Goal: Information Seeking & Learning: Learn about a topic

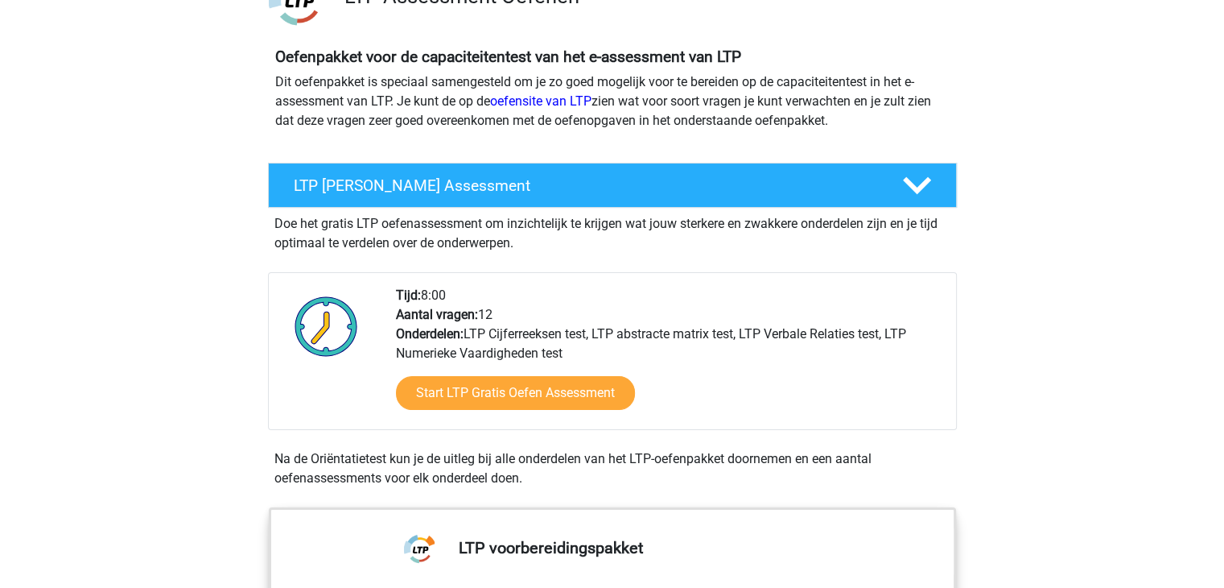
scroll to position [161, 0]
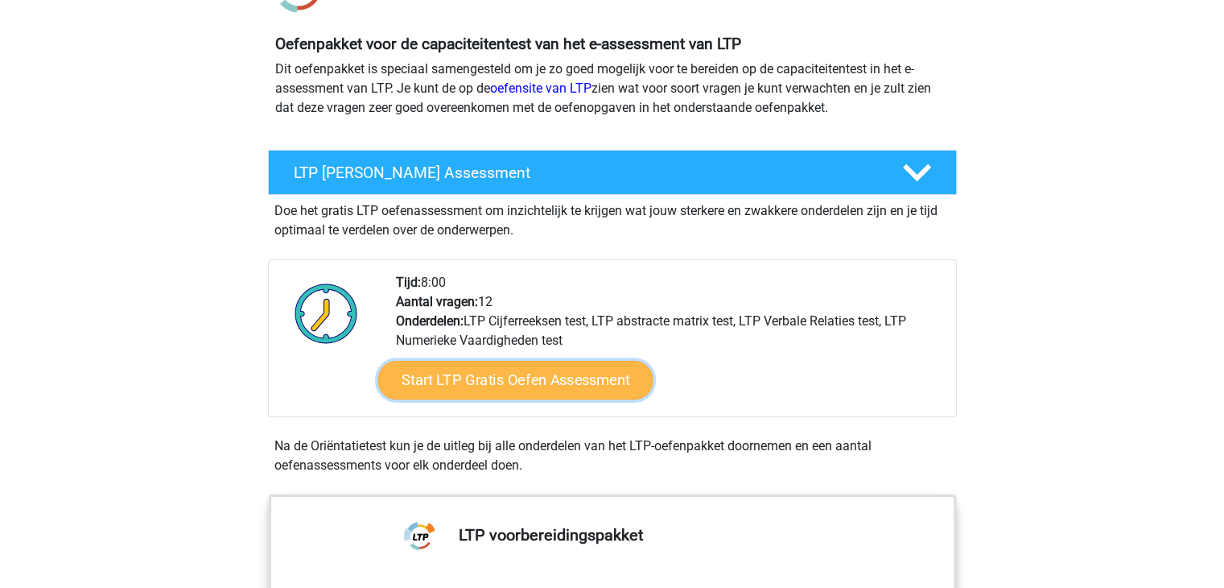
click at [468, 381] on link "Start LTP Gratis Oefen Assessment" at bounding box center [515, 380] width 275 height 39
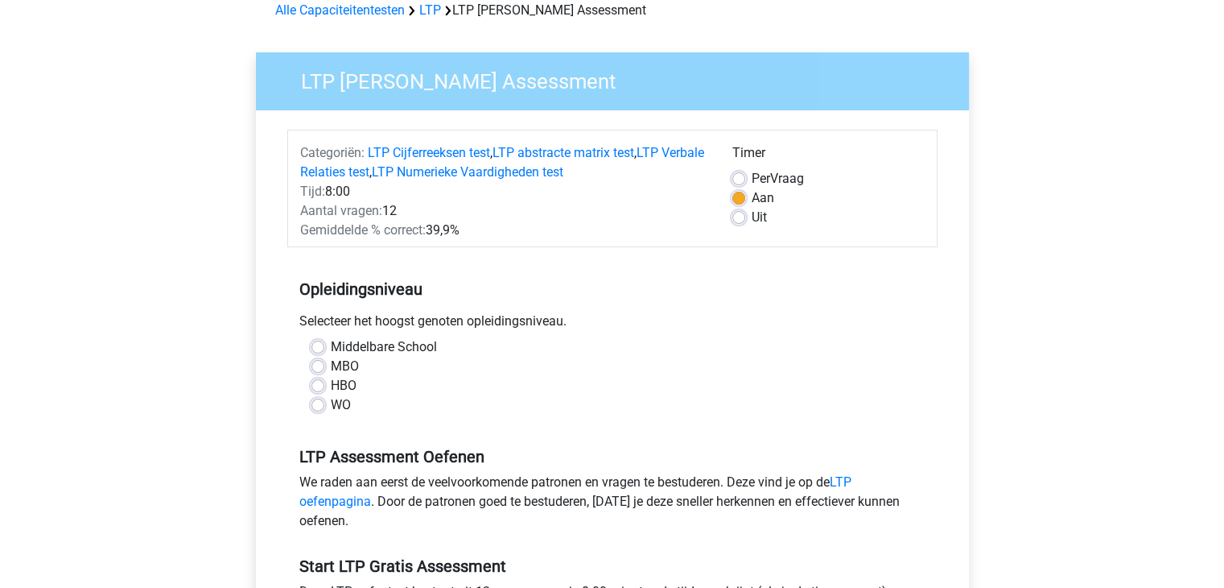
scroll to position [80, 0]
click at [331, 346] on label "Middelbare School" at bounding box center [384, 345] width 106 height 19
click at [322, 346] on input "Middelbare School" at bounding box center [318, 344] width 13 height 16
radio input "true"
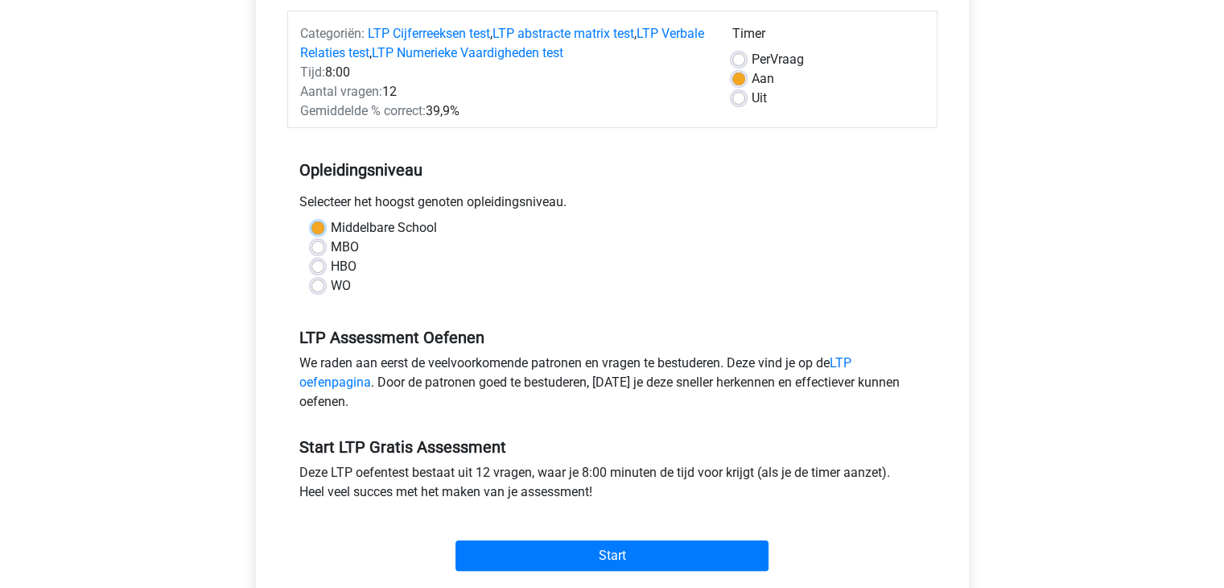
scroll to position [241, 0]
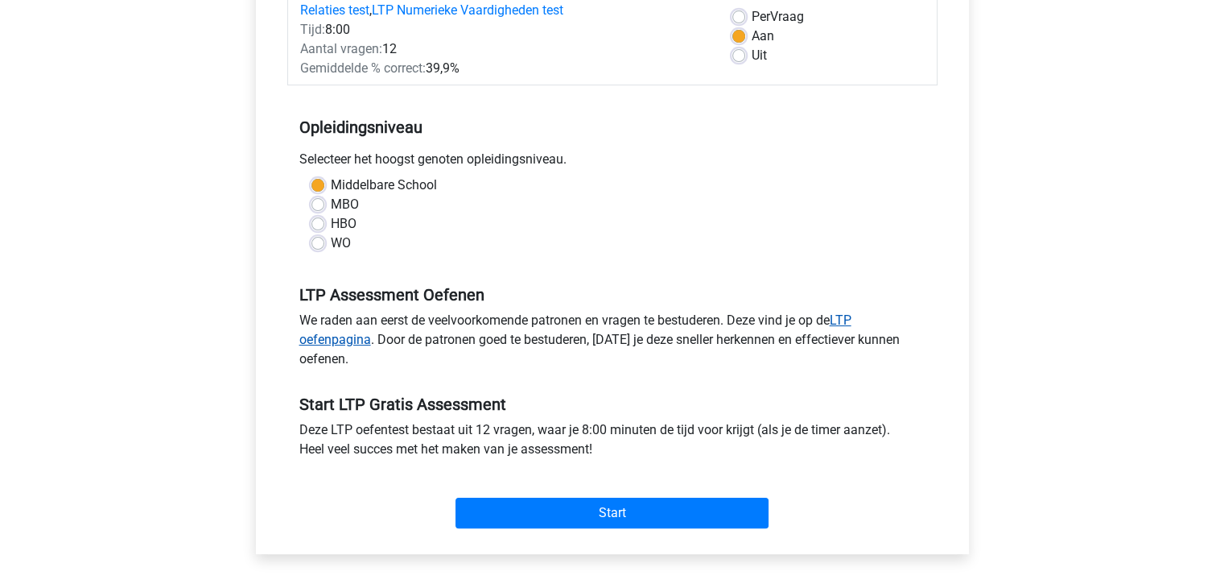
click at [329, 337] on link "LTP oefenpagina" at bounding box center [575, 329] width 552 height 35
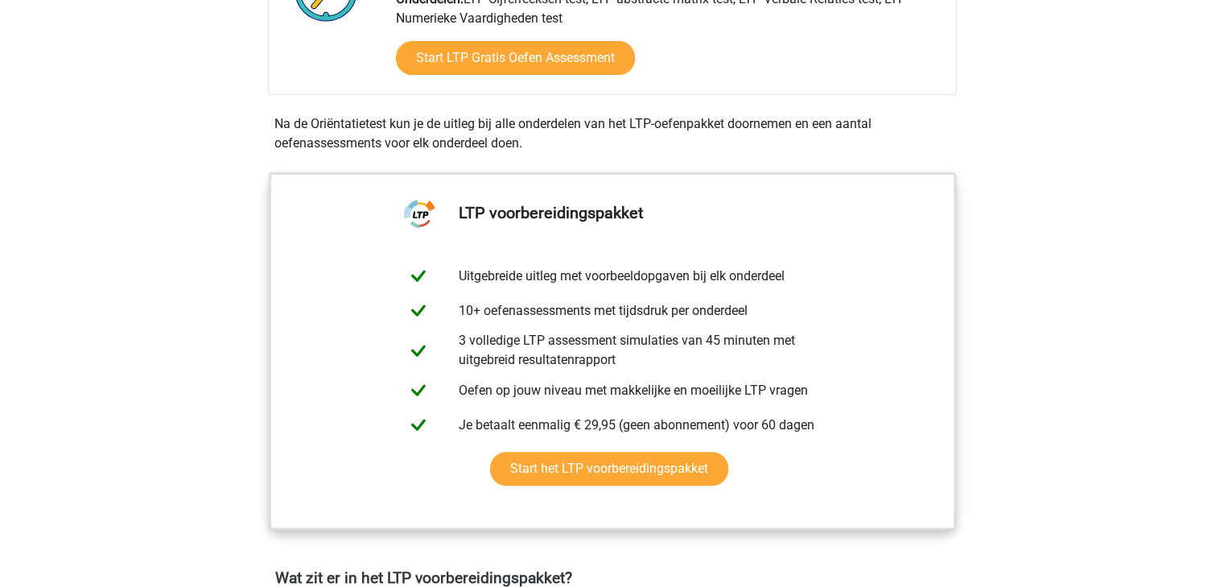
scroll to position [563, 0]
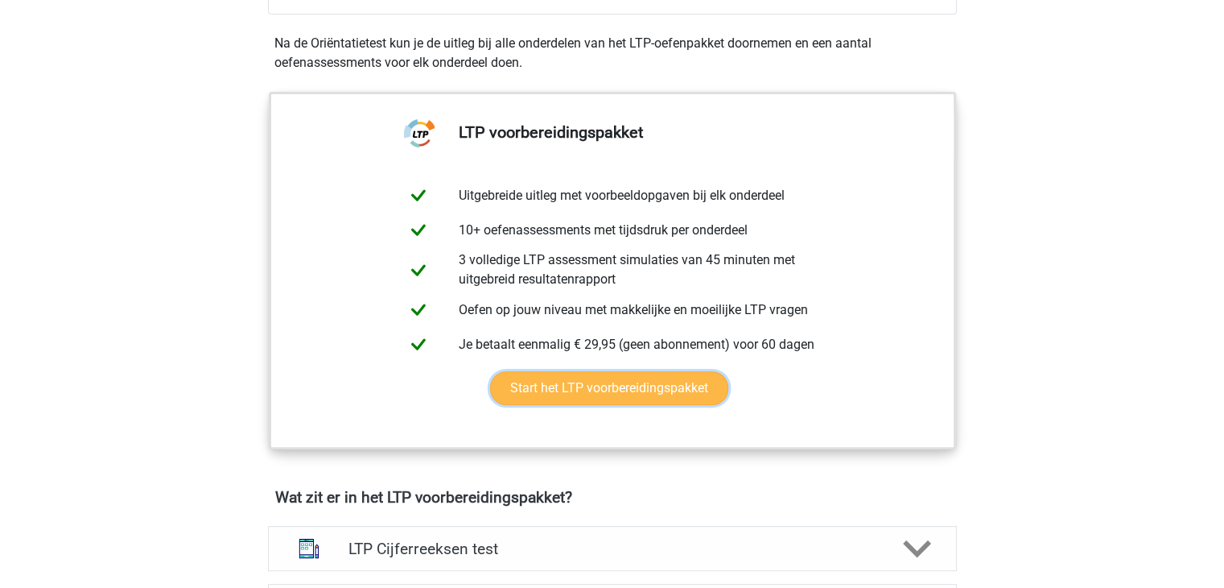
click at [578, 387] on link "Start het LTP voorbereidingspakket" at bounding box center [609, 388] width 238 height 34
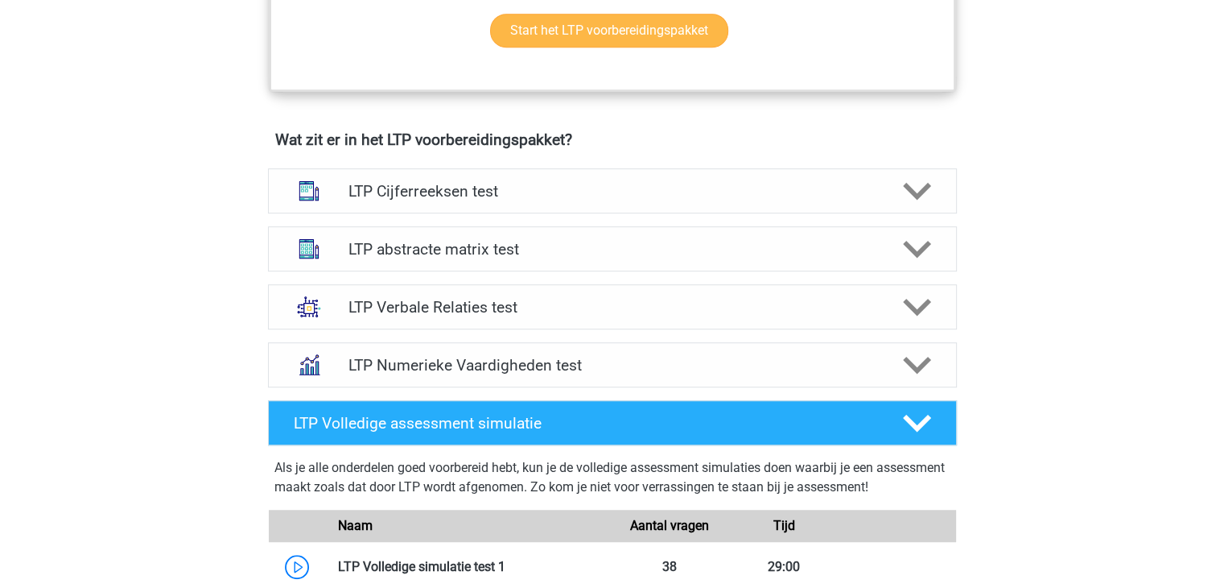
scroll to position [966, 0]
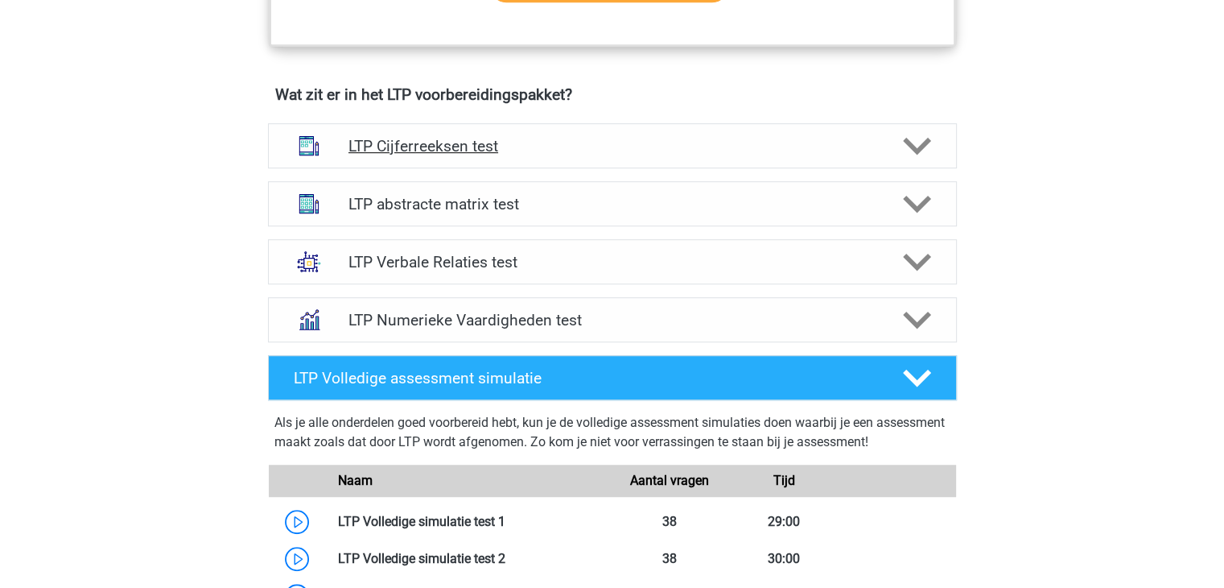
click at [423, 142] on h4 "LTP Cijferreeksen test" at bounding box center [612, 146] width 527 height 19
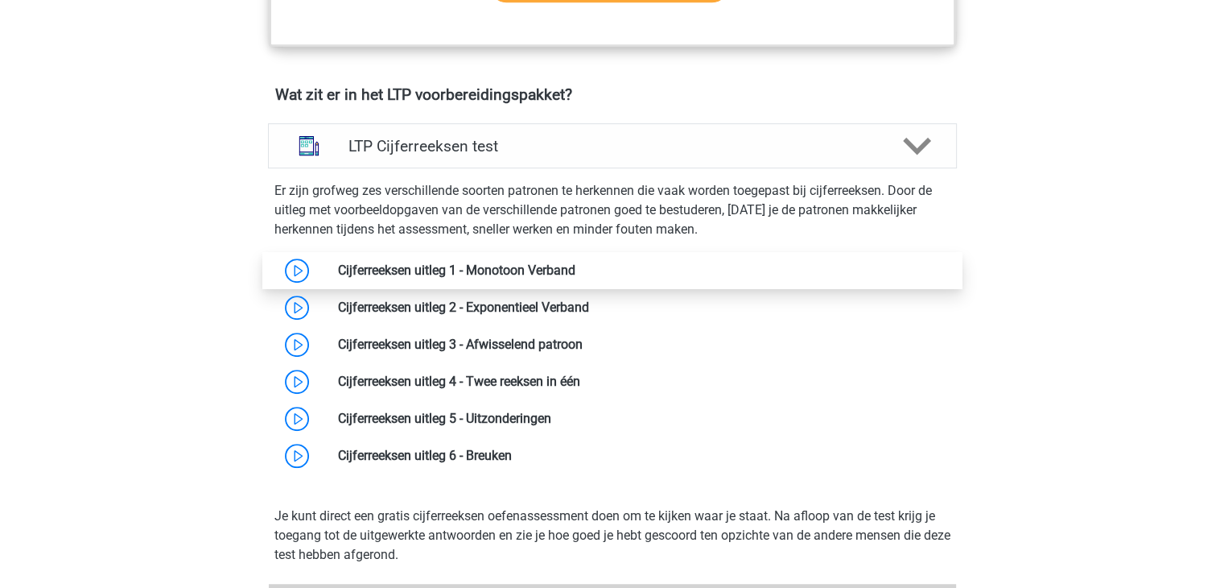
click at [576, 267] on link at bounding box center [576, 269] width 0 height 15
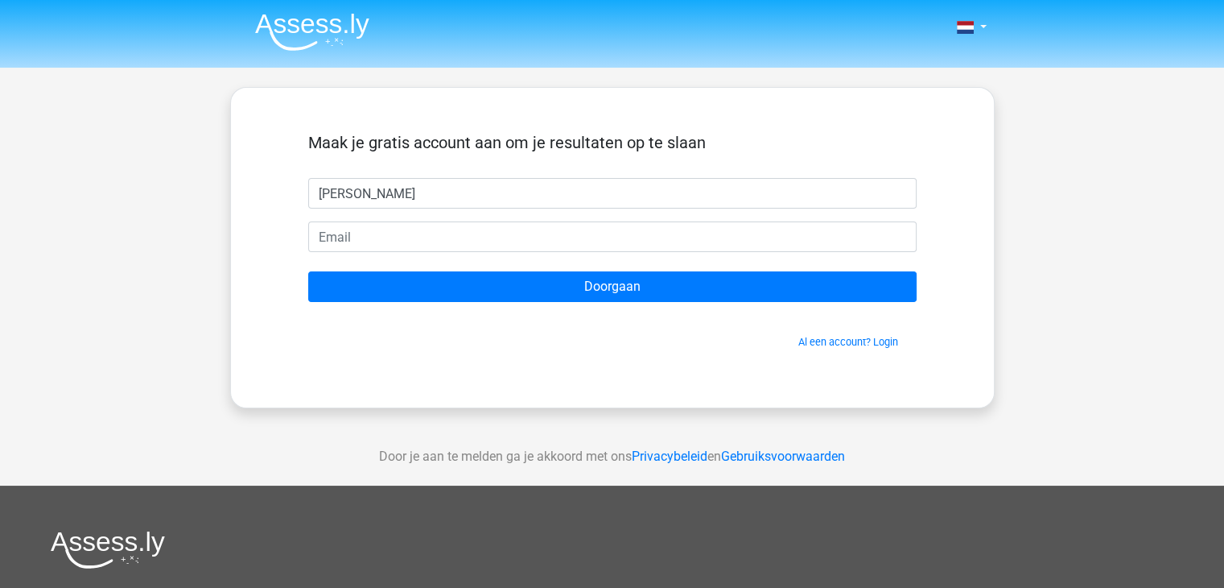
type input "[PERSON_NAME]"
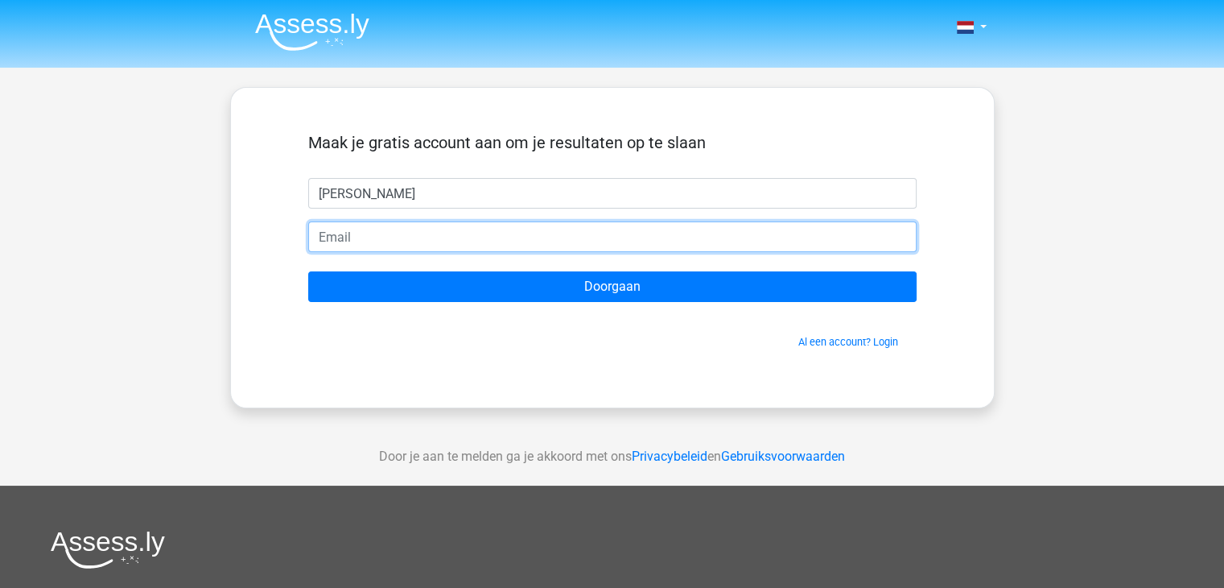
click at [479, 241] on input "email" at bounding box center [612, 236] width 609 height 31
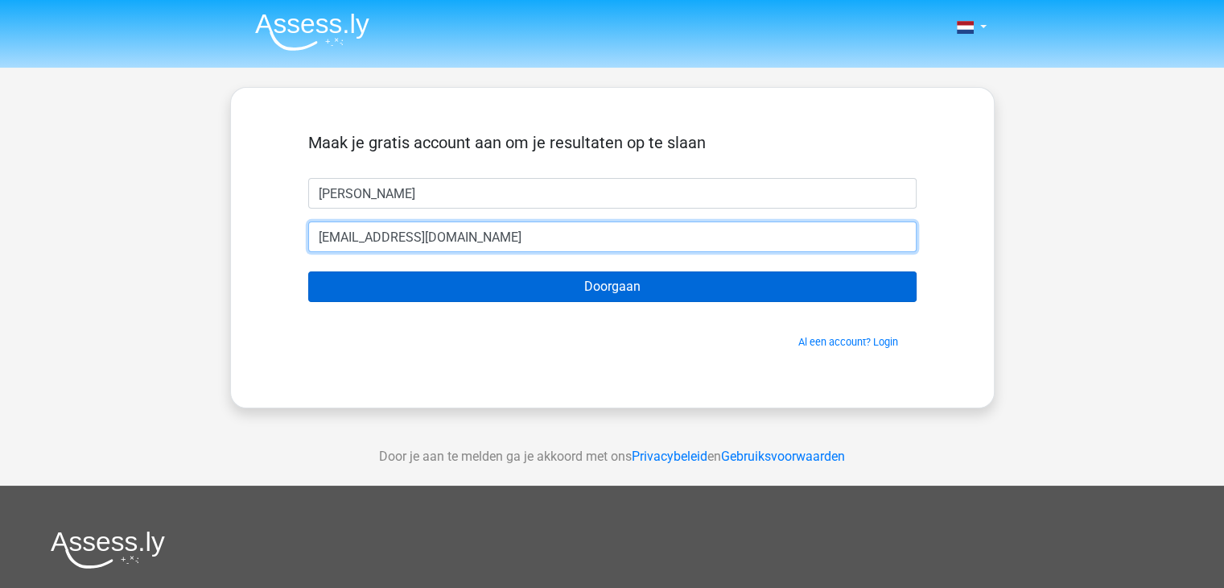
type input "[EMAIL_ADDRESS][DOMAIN_NAME]"
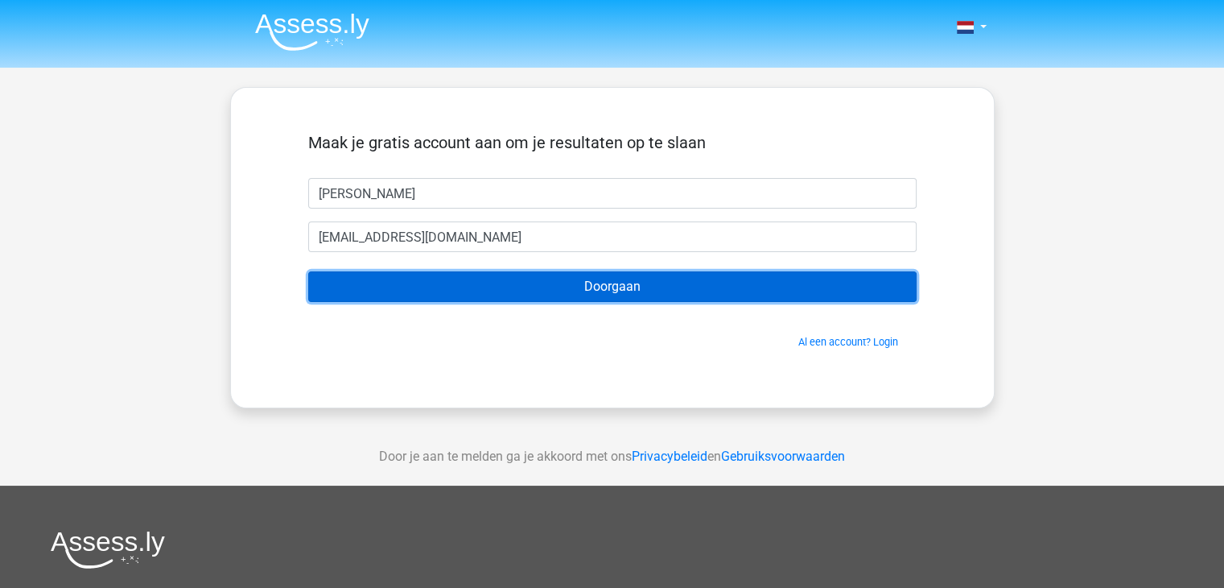
click at [384, 291] on input "Doorgaan" at bounding box center [612, 286] width 609 height 31
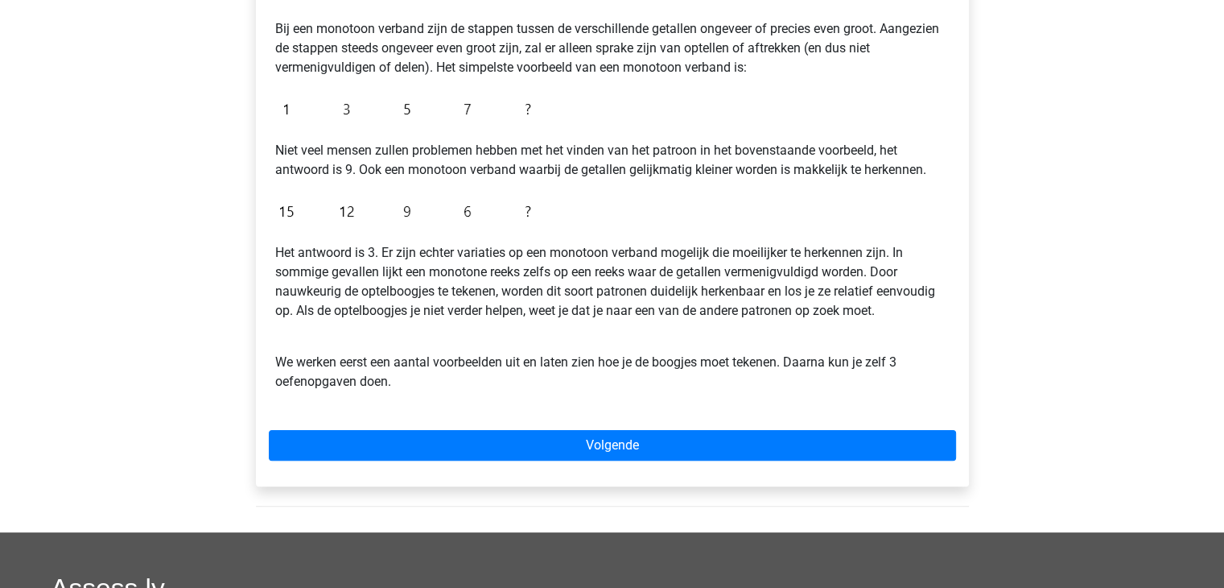
scroll to position [402, 0]
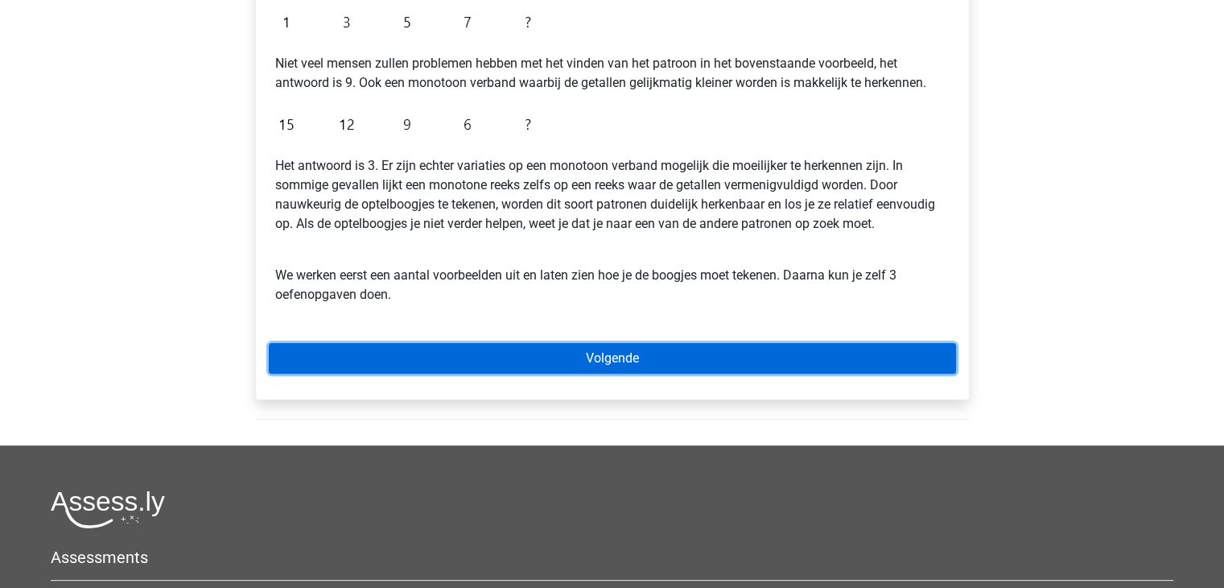
click at [424, 355] on link "Volgende" at bounding box center [612, 358] width 687 height 31
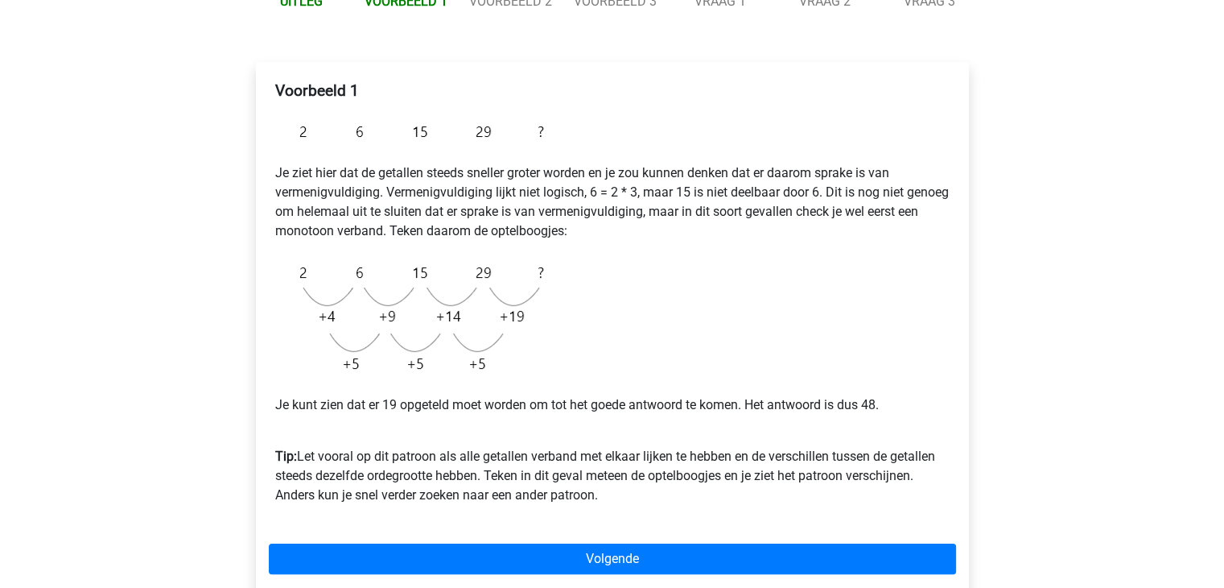
scroll to position [322, 0]
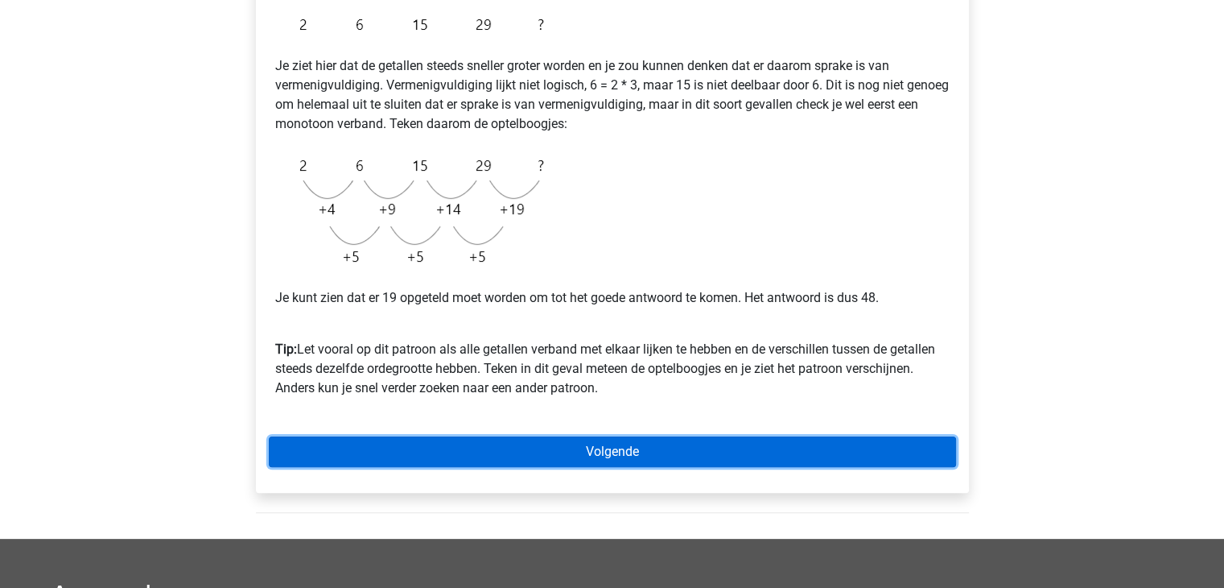
click at [629, 455] on link "Volgende" at bounding box center [612, 451] width 687 height 31
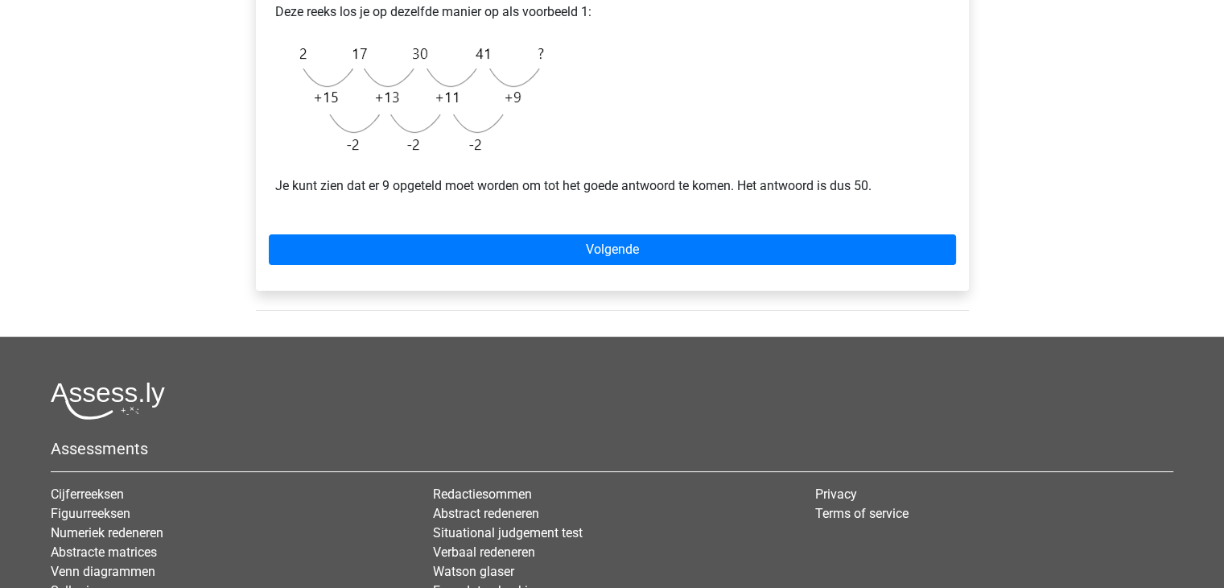
scroll to position [402, 0]
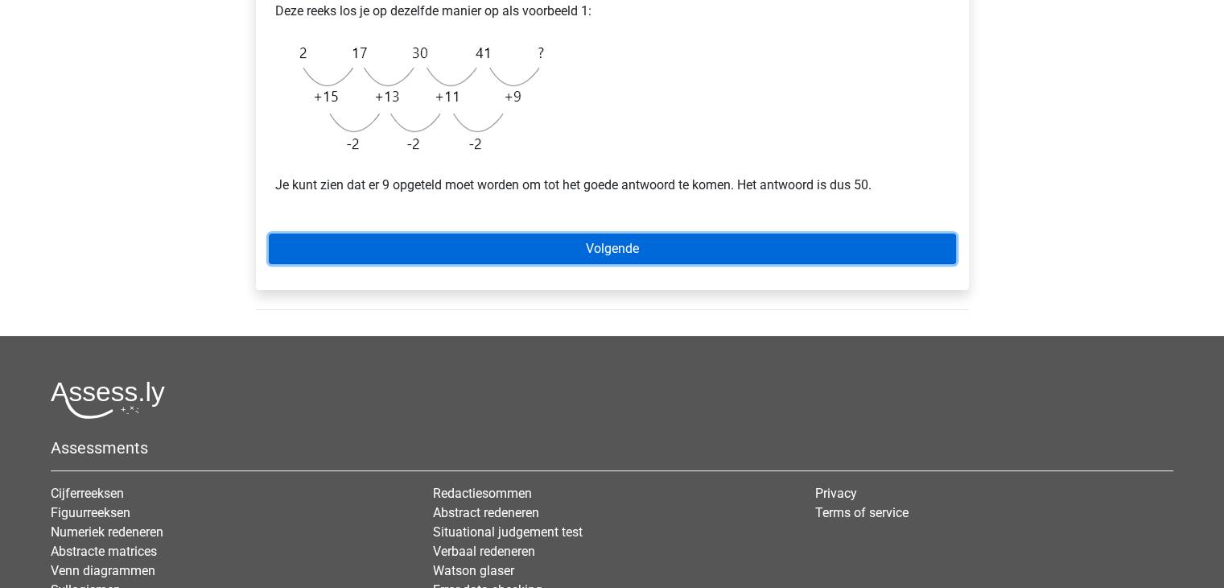
click at [609, 254] on link "Volgende" at bounding box center [612, 248] width 687 height 31
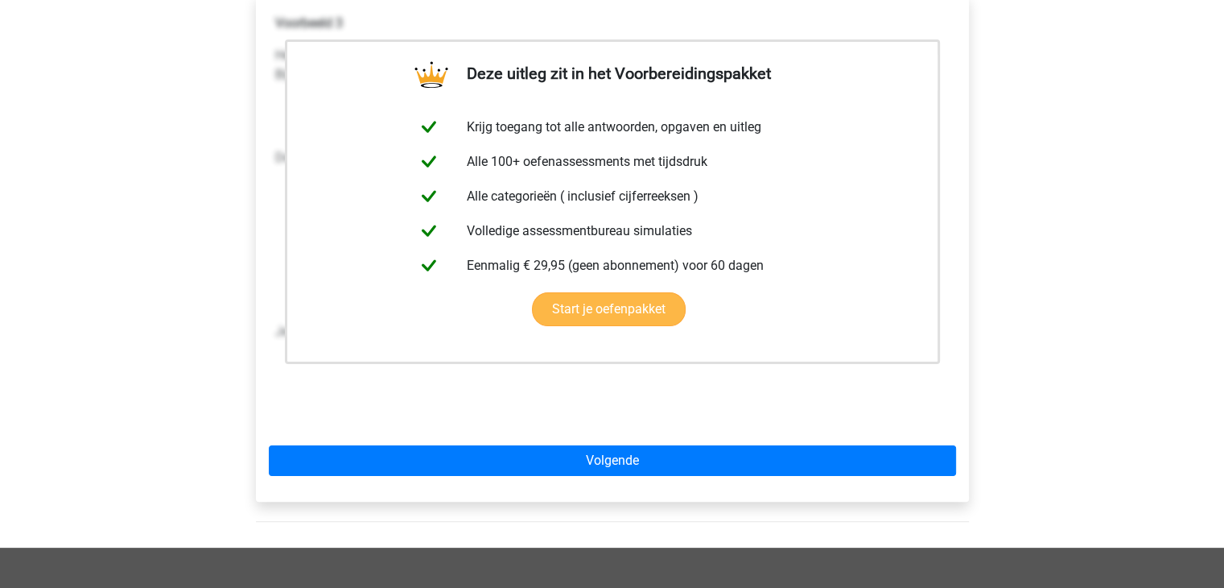
scroll to position [322, 0]
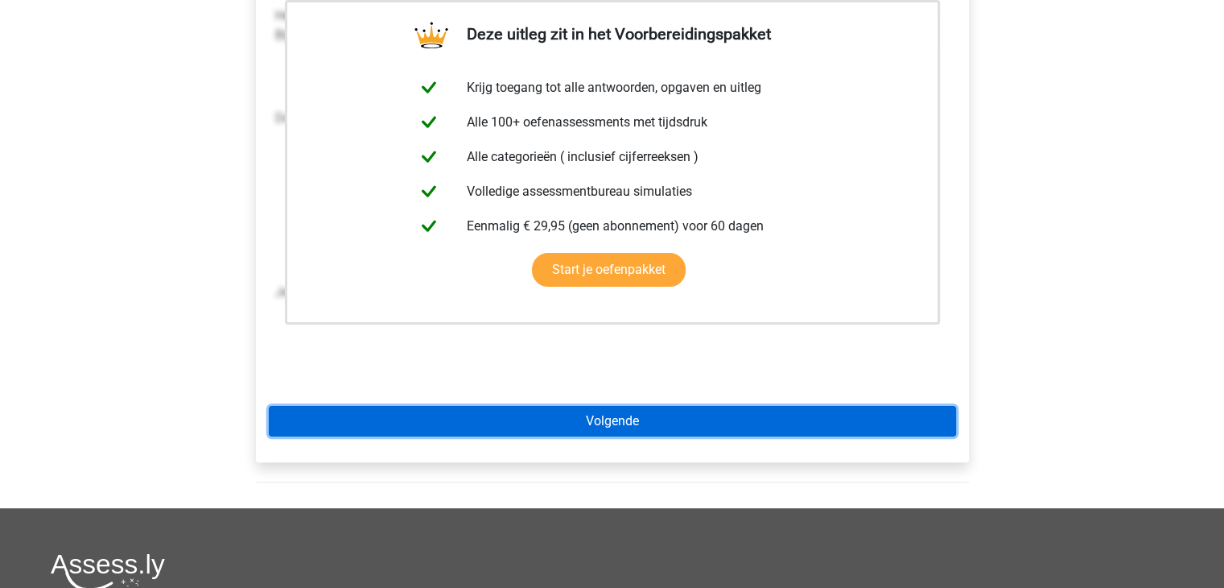
click at [585, 423] on link "Volgende" at bounding box center [612, 421] width 687 height 31
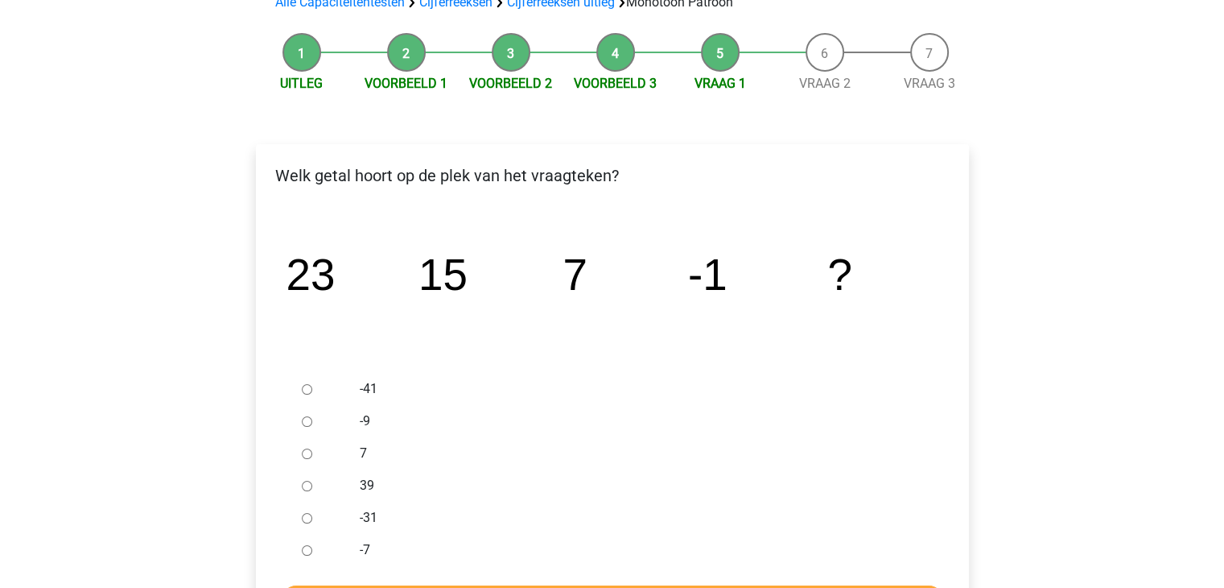
scroll to position [161, 0]
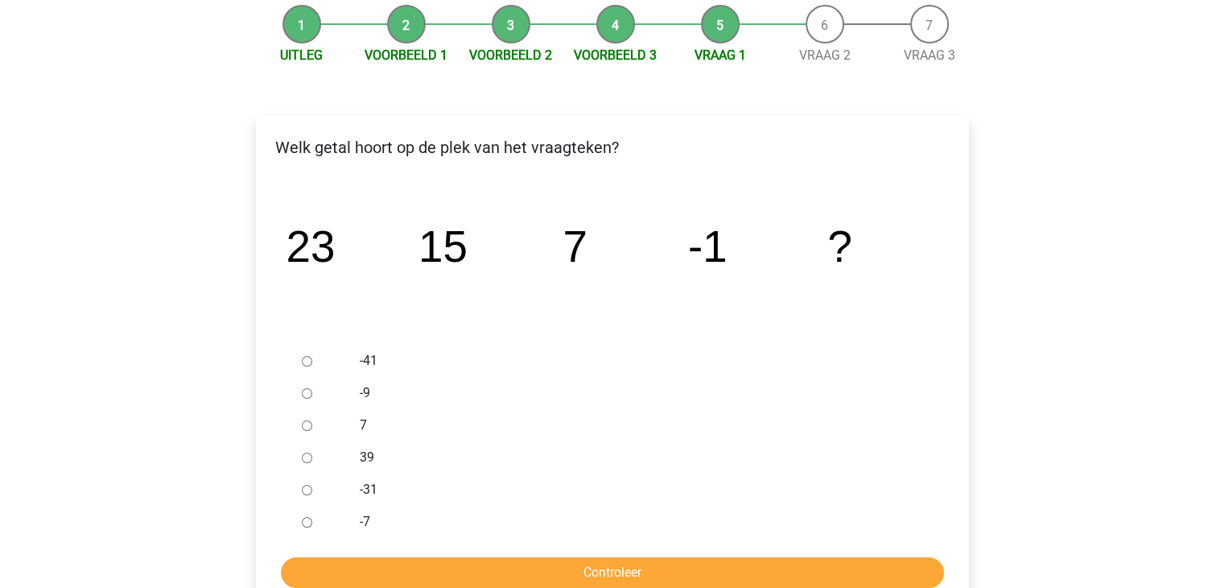
click at [306, 394] on input "-9" at bounding box center [307, 393] width 10 height 10
radio input "true"
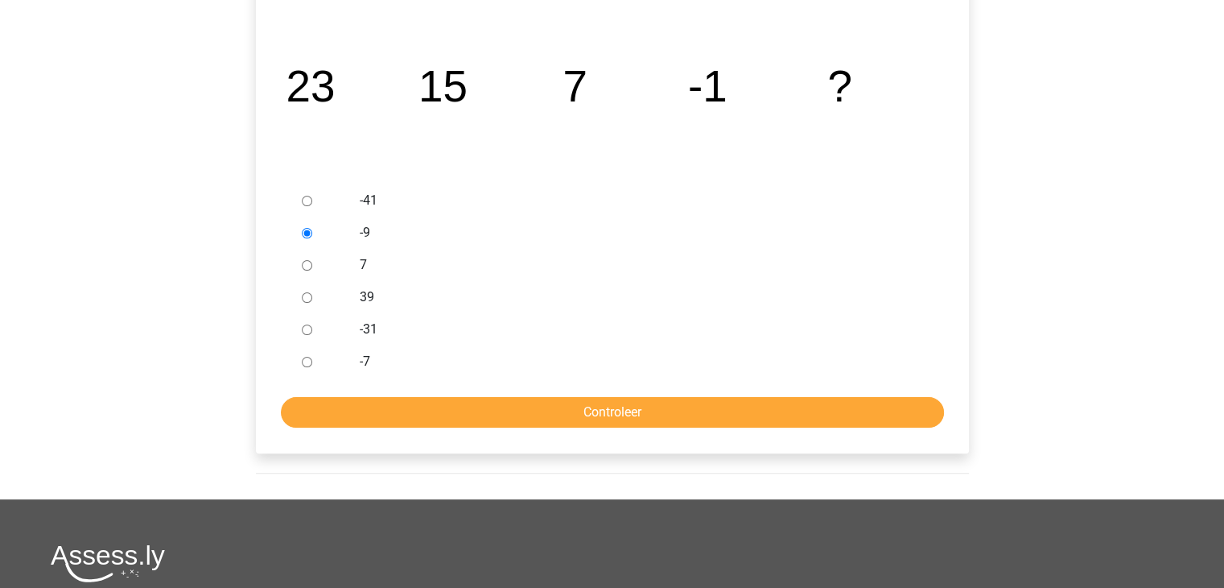
scroll to position [322, 0]
click at [525, 413] on input "Controleer" at bounding box center [612, 411] width 663 height 31
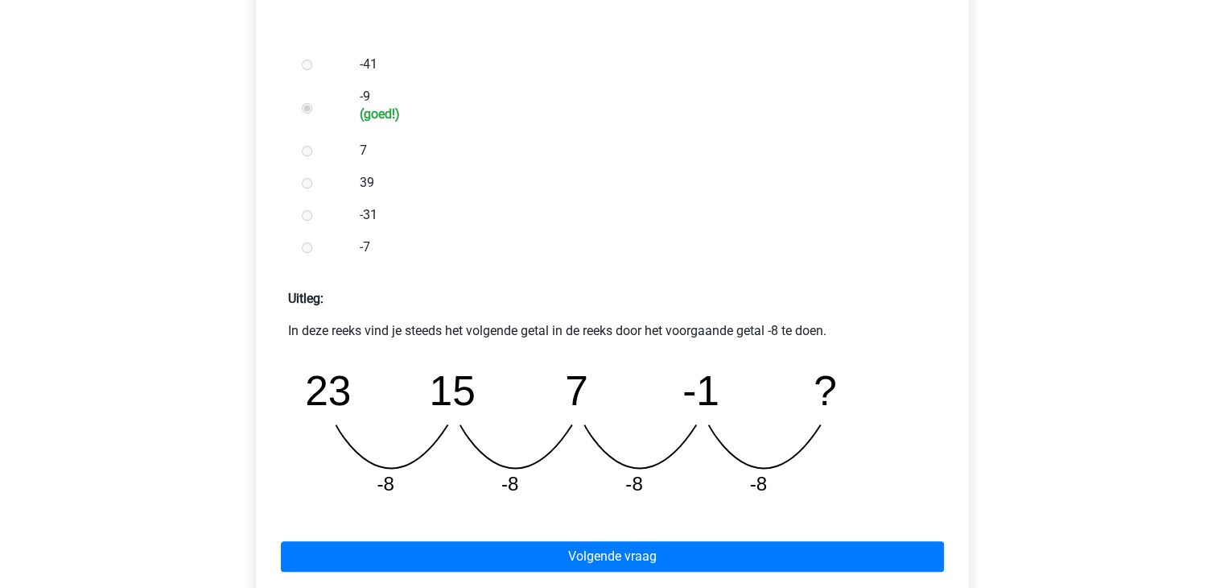
scroll to position [483, 0]
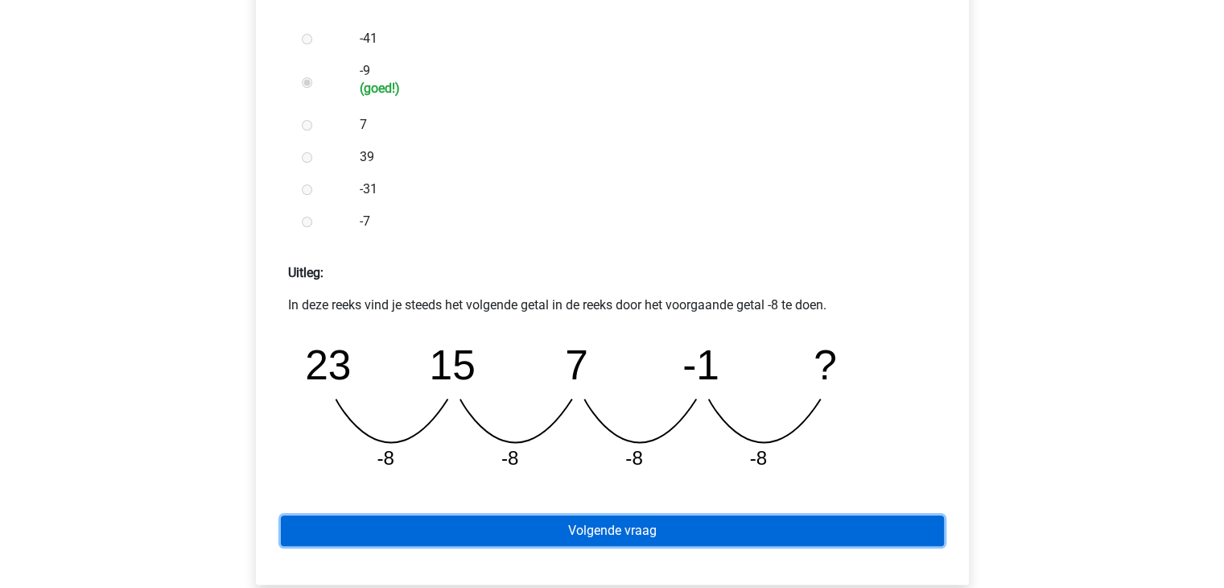
click at [597, 531] on link "Volgende vraag" at bounding box center [612, 530] width 663 height 31
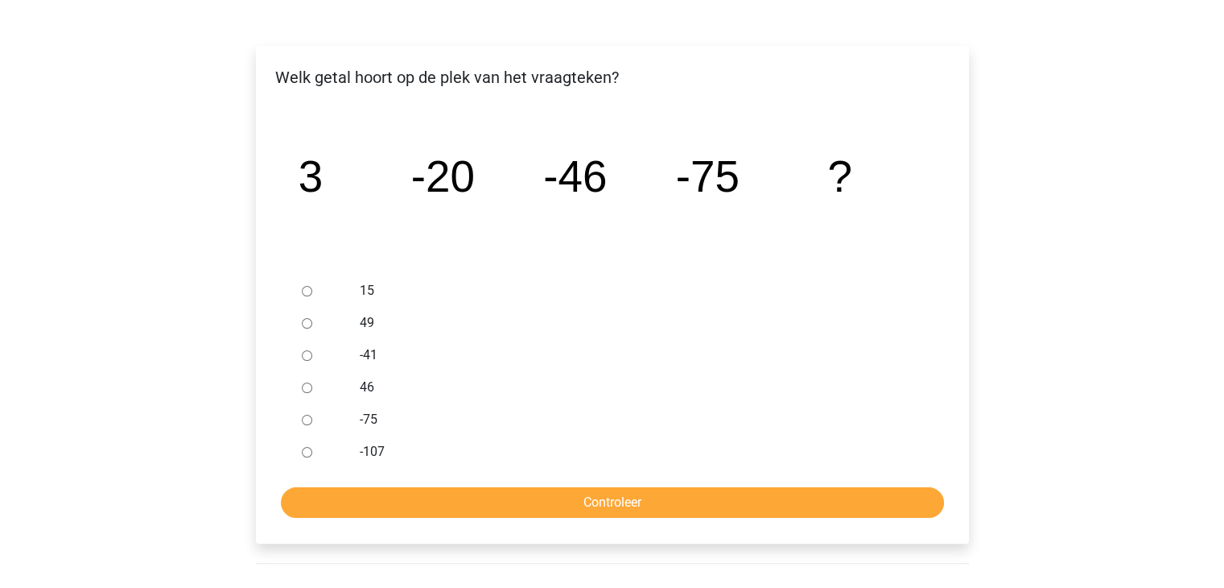
scroll to position [241, 0]
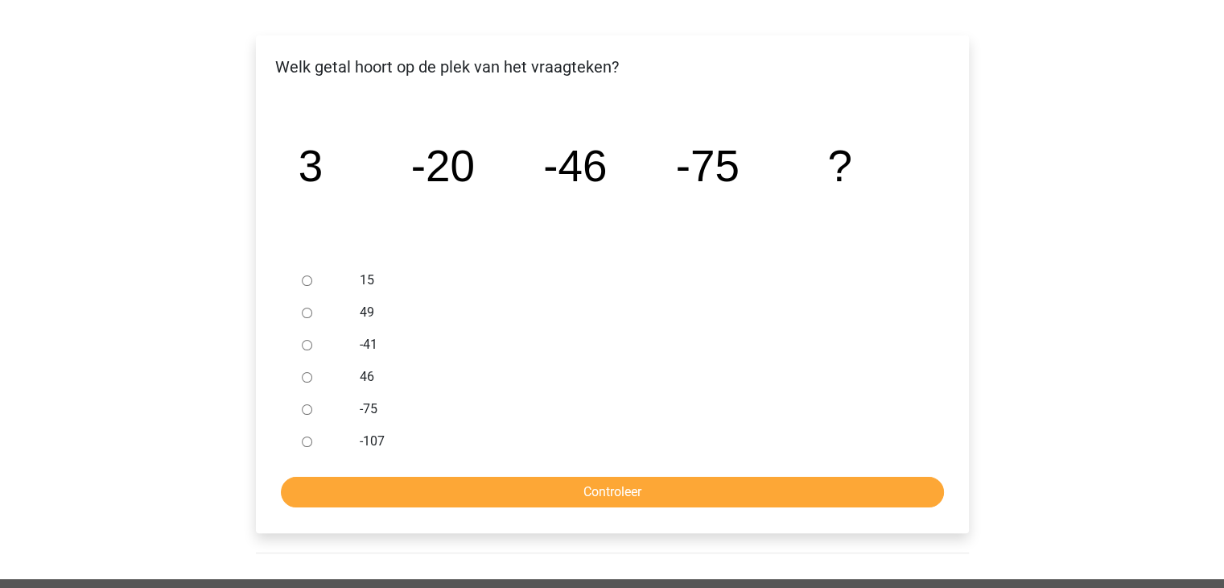
click at [303, 442] on input "-107" at bounding box center [307, 441] width 10 height 10
radio input "true"
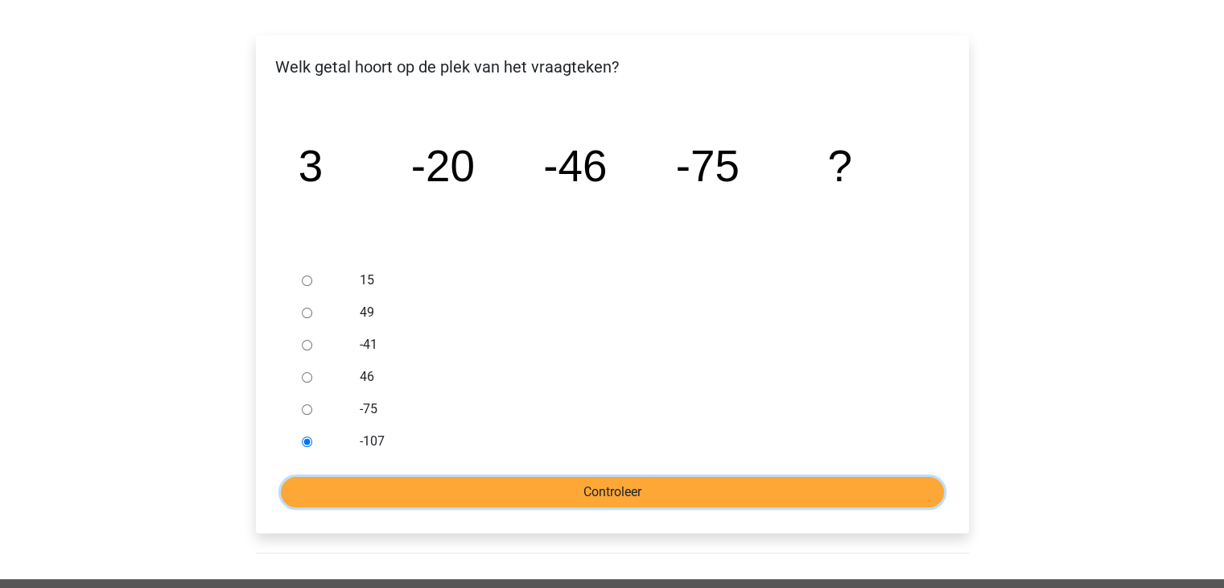
click at [435, 503] on input "Controleer" at bounding box center [612, 492] width 663 height 31
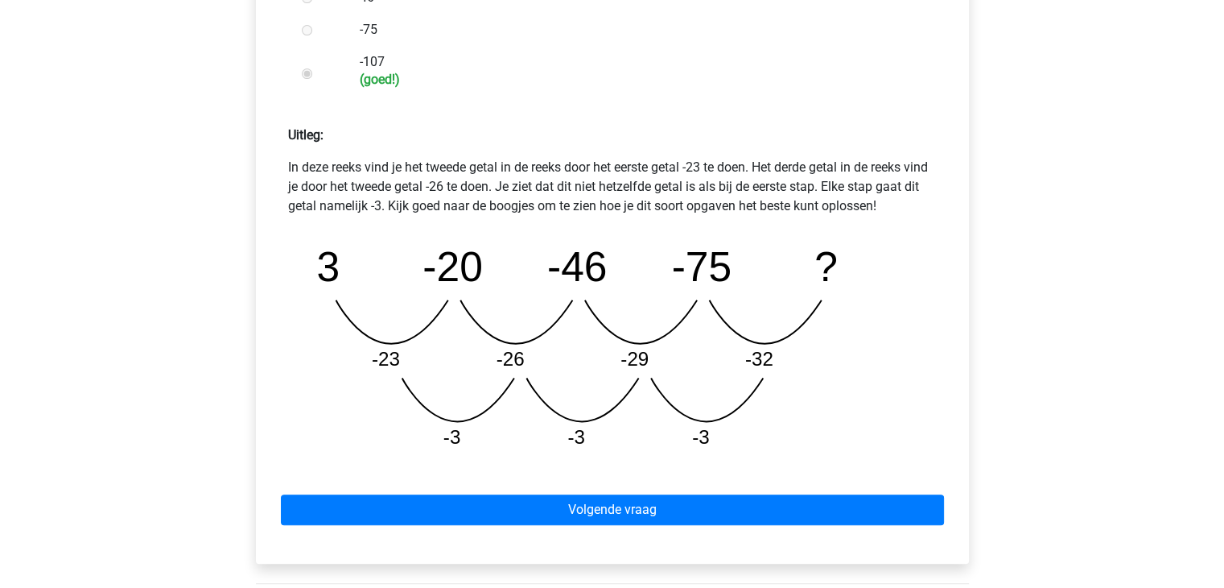
scroll to position [644, 0]
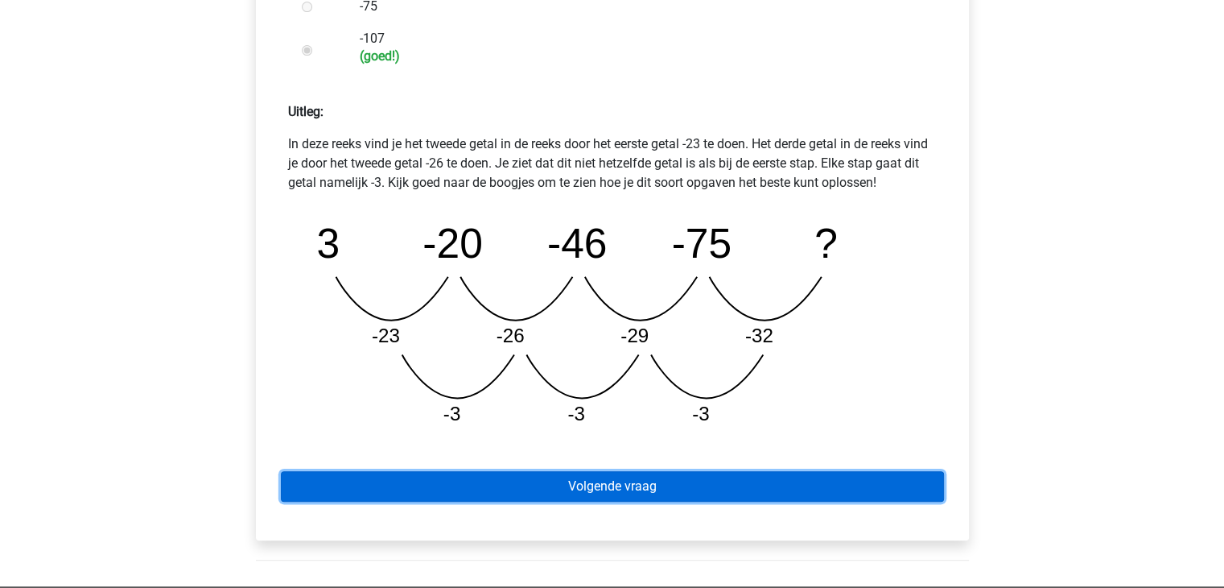
click at [633, 487] on link "Volgende vraag" at bounding box center [612, 486] width 663 height 31
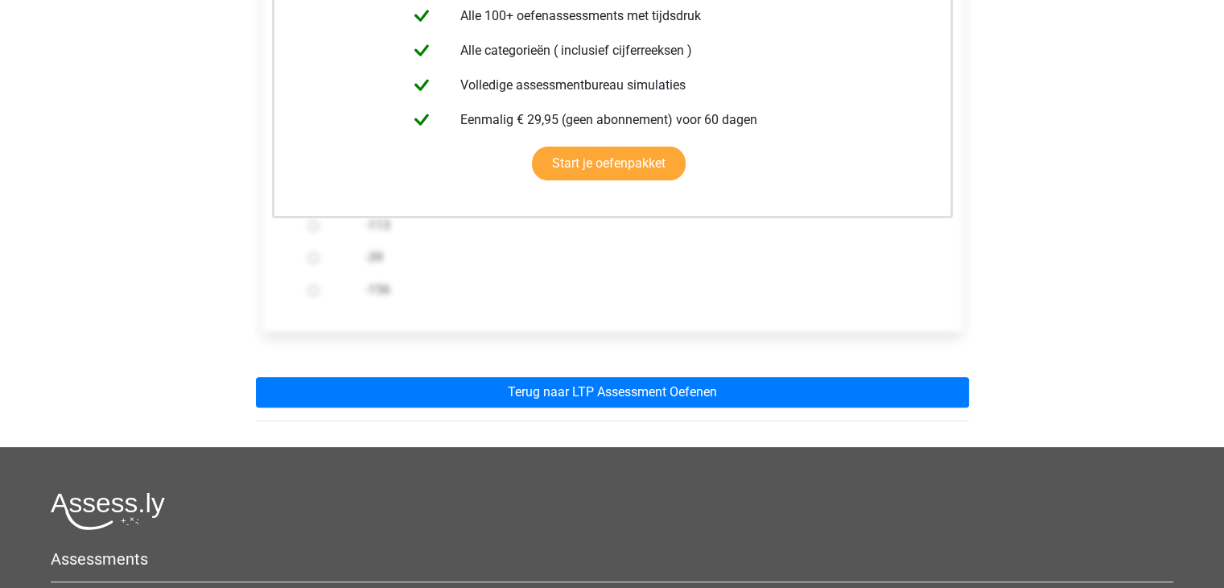
scroll to position [402, 0]
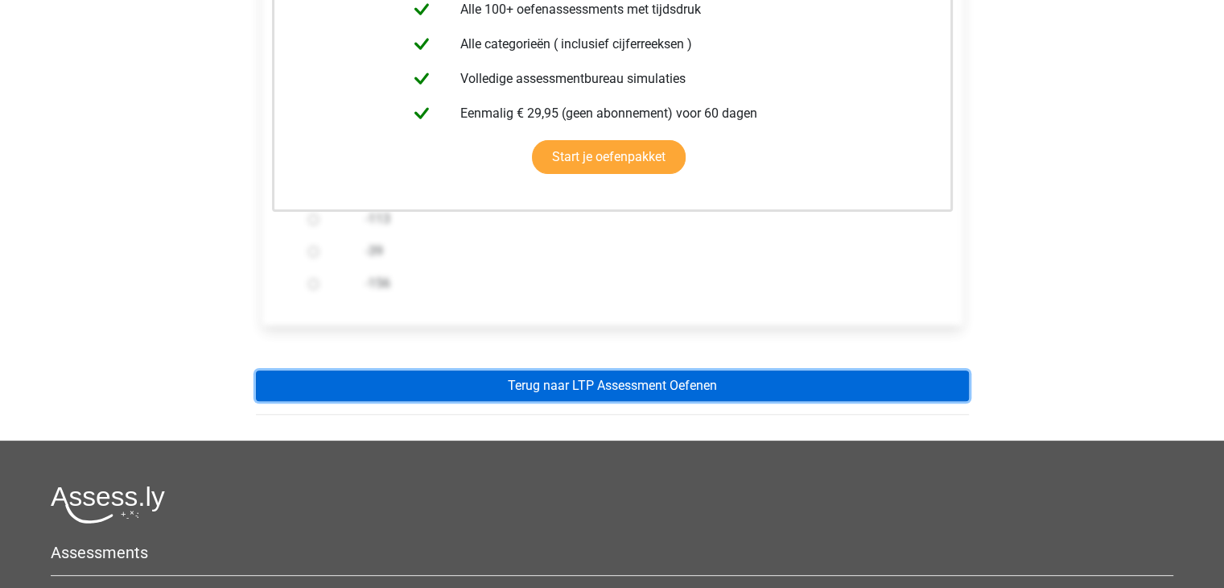
click at [624, 387] on link "Terug naar LTP Assessment Oefenen" at bounding box center [612, 385] width 713 height 31
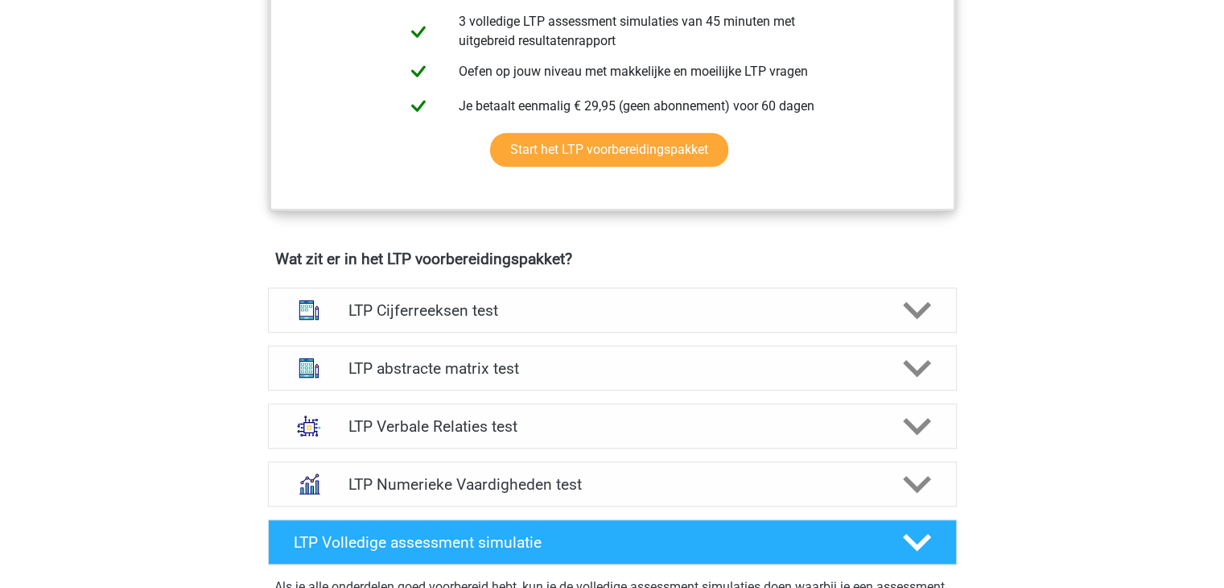
scroll to position [805, 0]
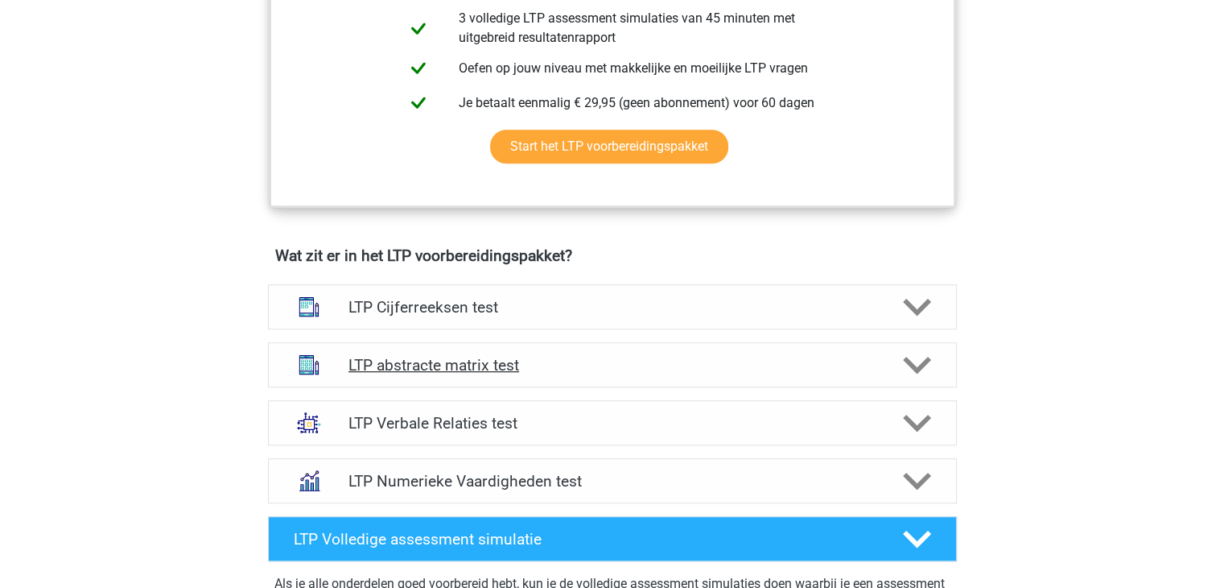
click at [596, 369] on h4 "LTP abstracte matrix test" at bounding box center [612, 365] width 527 height 19
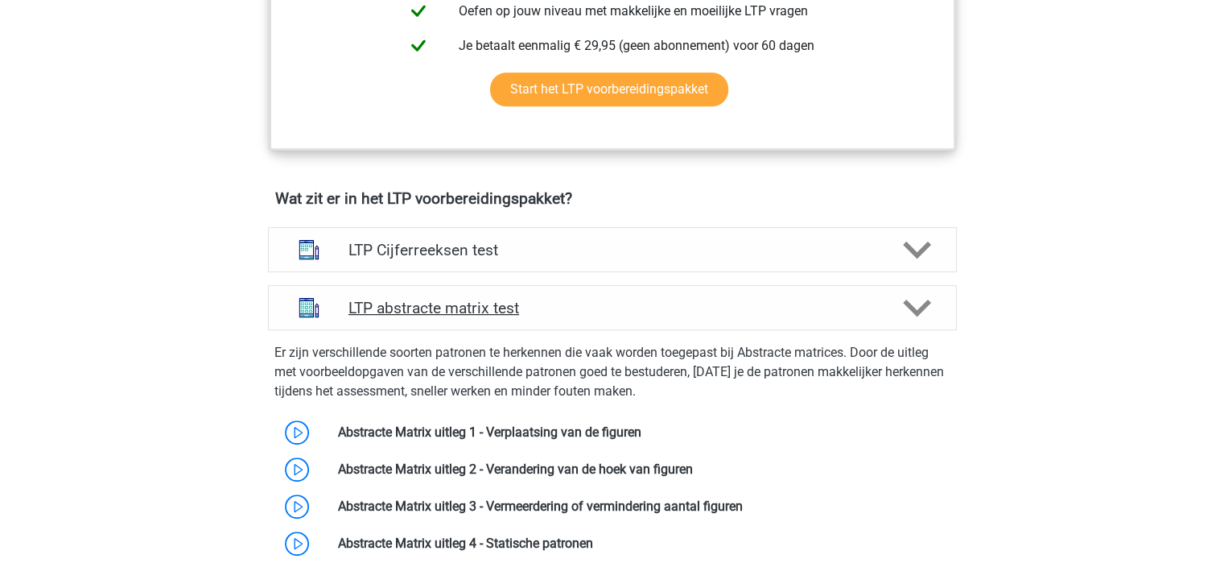
scroll to position [885, 0]
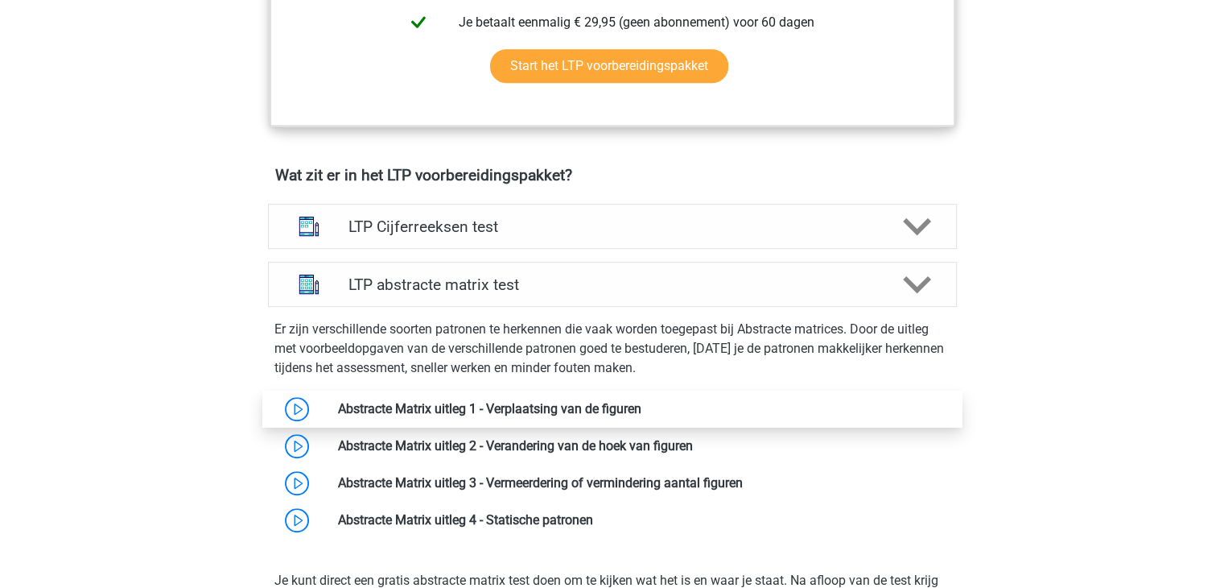
click at [642, 413] on link at bounding box center [642, 408] width 0 height 15
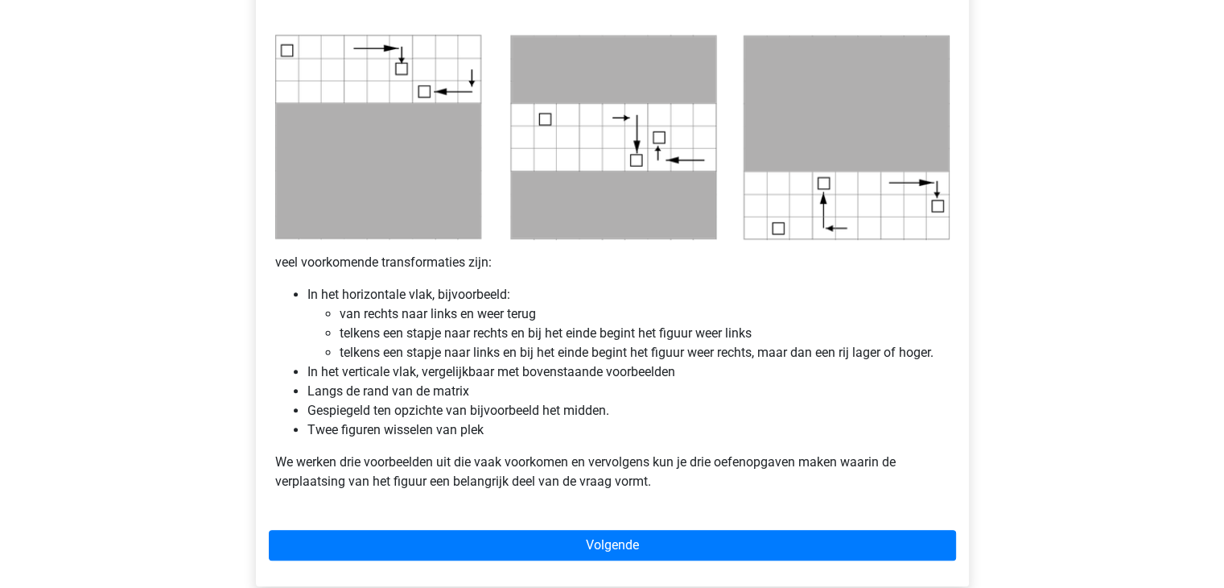
scroll to position [885, 0]
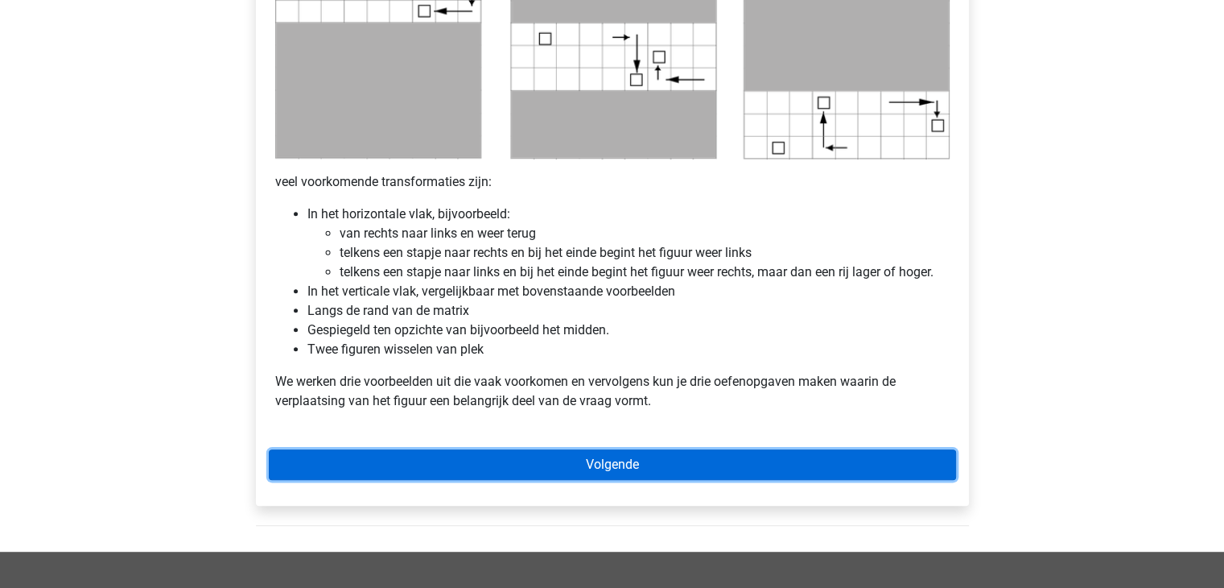
click at [637, 460] on link "Volgende" at bounding box center [612, 464] width 687 height 31
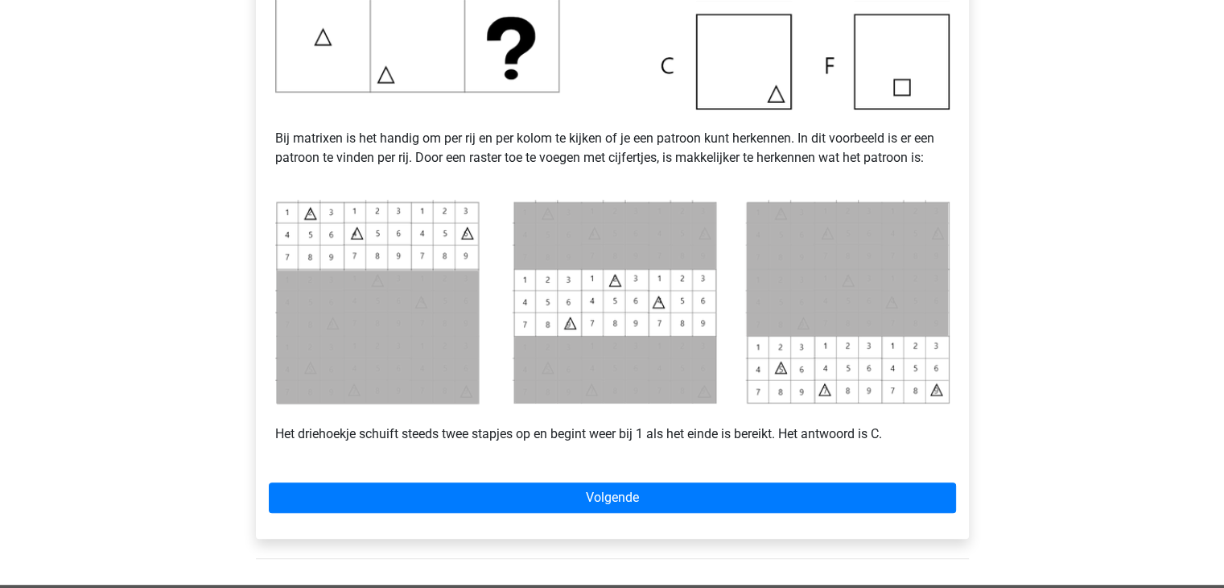
scroll to position [805, 0]
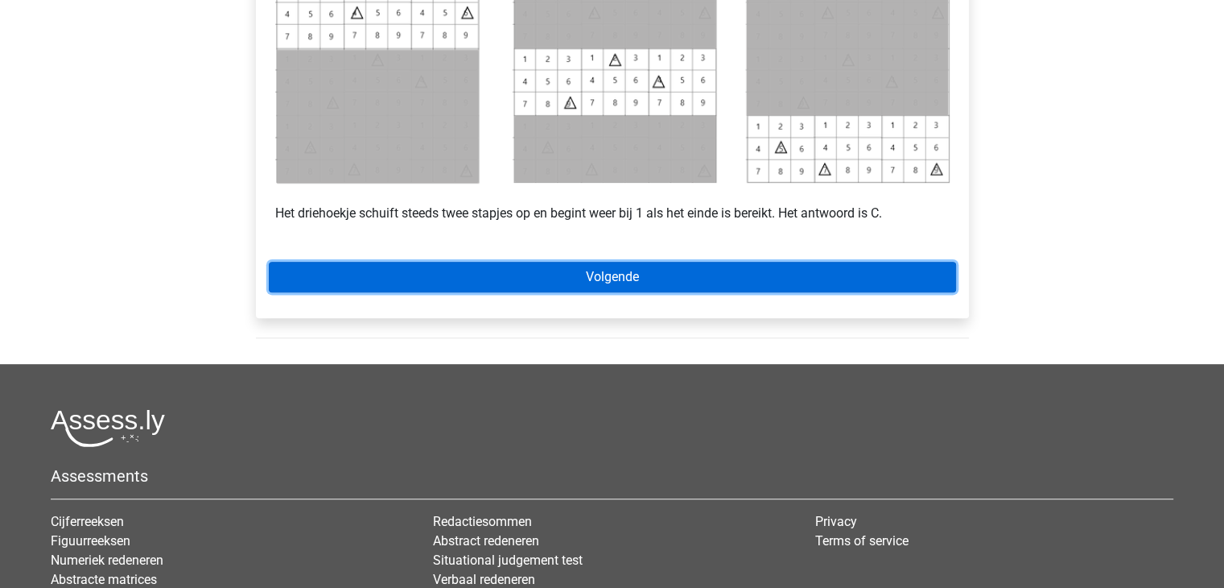
click at [616, 278] on link "Volgende" at bounding box center [612, 277] width 687 height 31
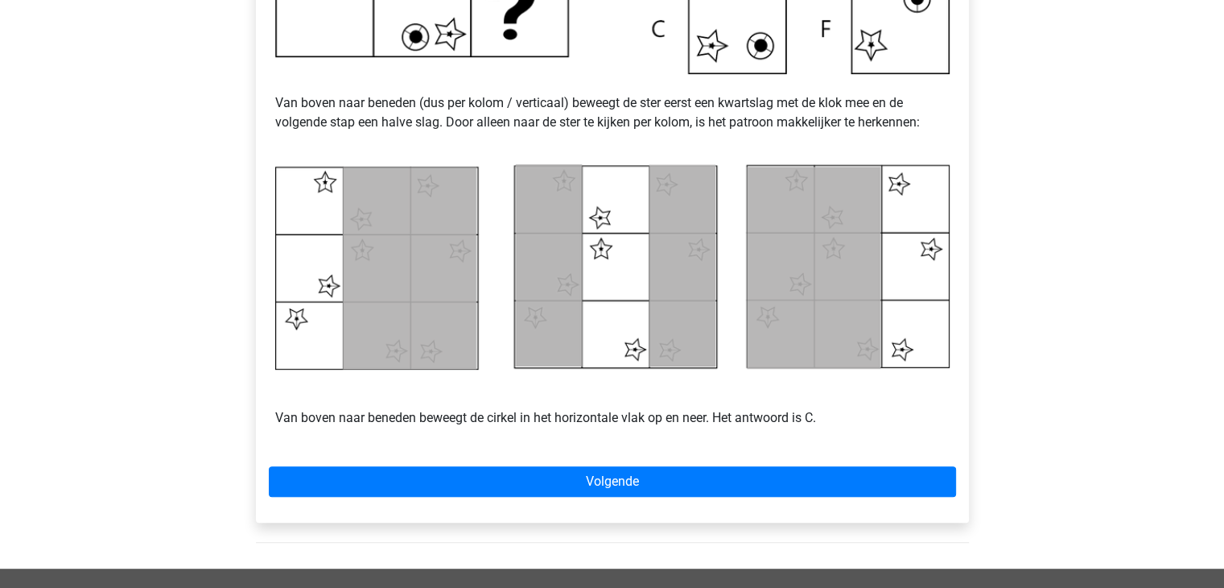
scroll to position [724, 0]
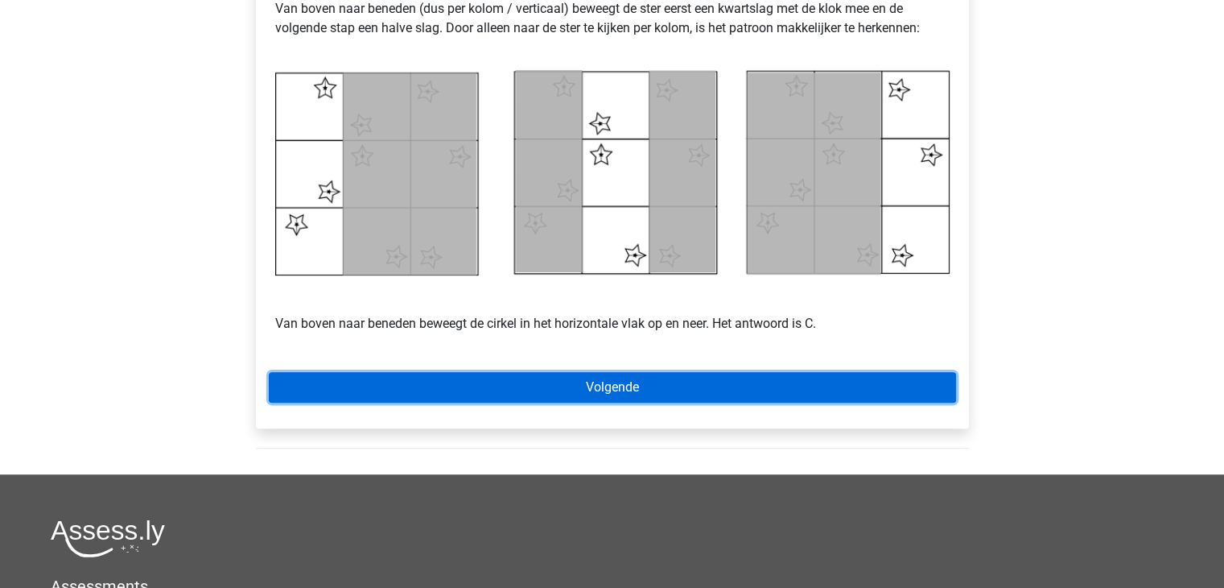
click at [592, 390] on link "Volgende" at bounding box center [612, 387] width 687 height 31
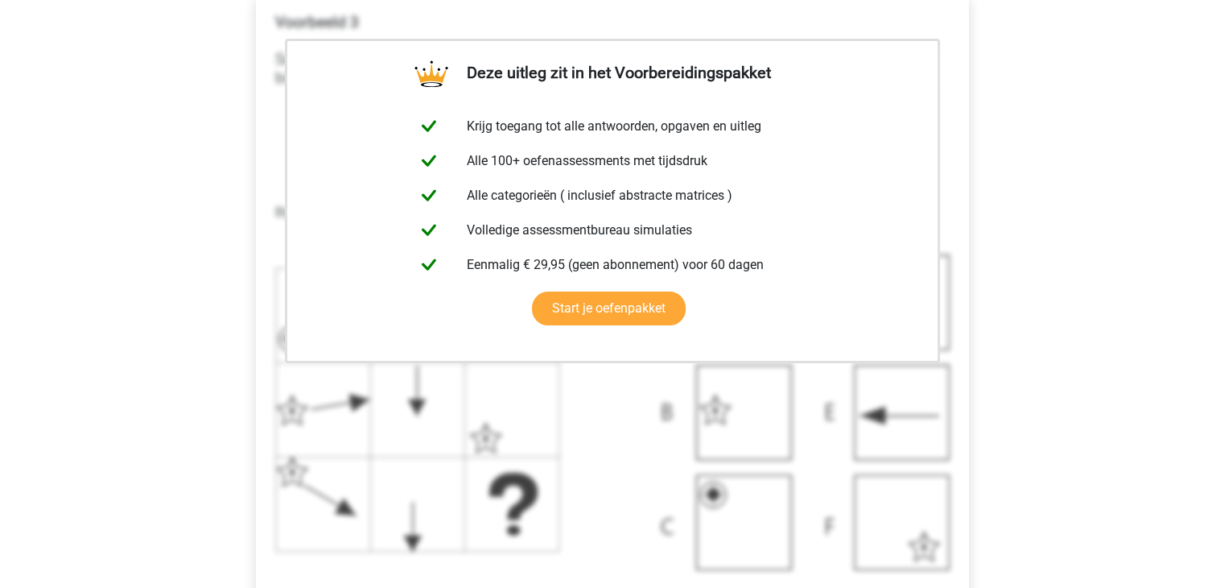
scroll to position [644, 0]
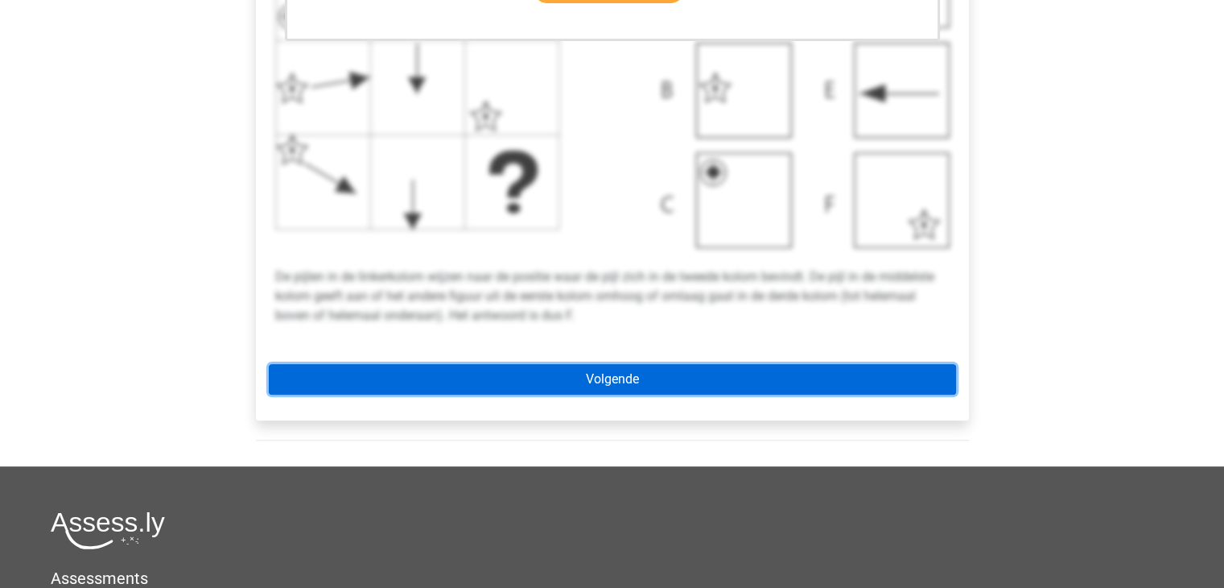
click at [599, 384] on link "Volgende" at bounding box center [612, 379] width 687 height 31
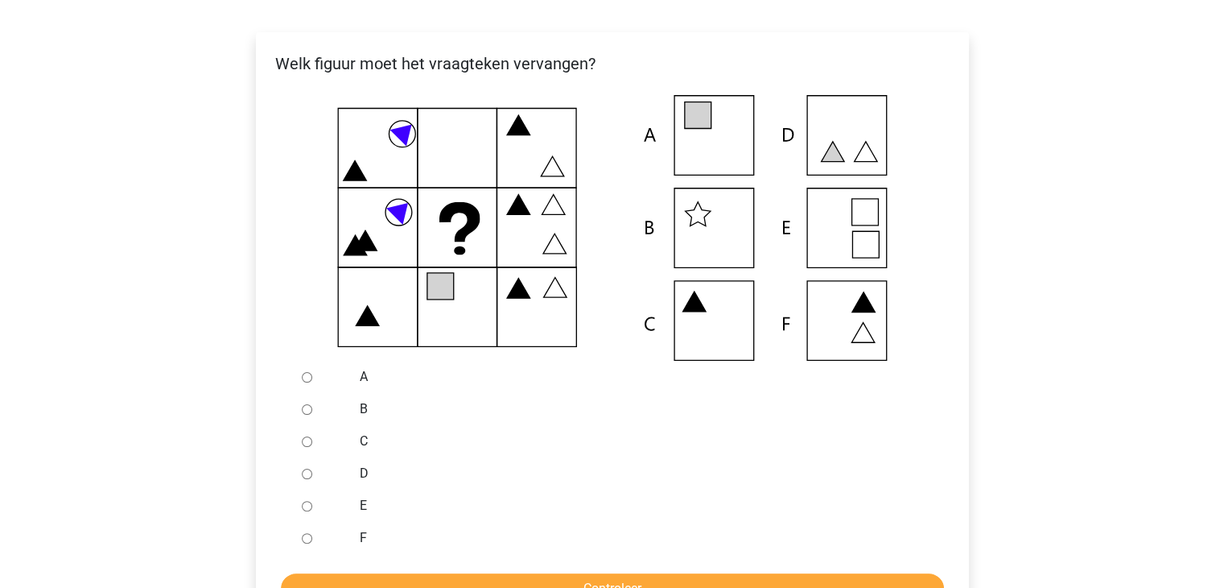
scroll to position [322, 0]
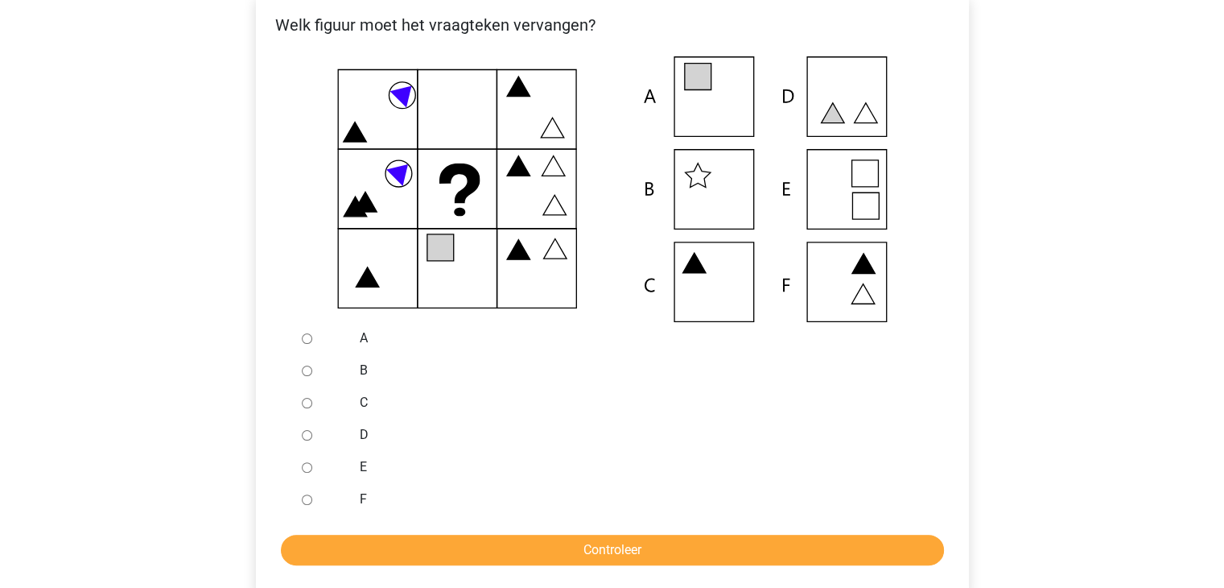
click at [309, 341] on input "A" at bounding box center [307, 338] width 10 height 10
radio input "true"
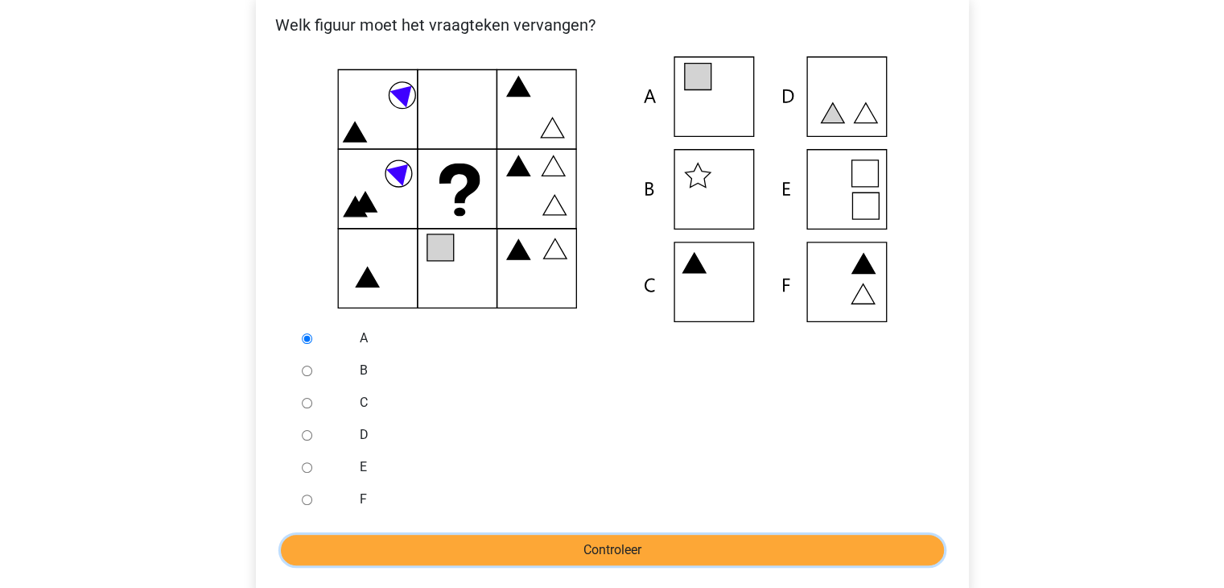
click at [416, 547] on input "Controleer" at bounding box center [612, 549] width 663 height 31
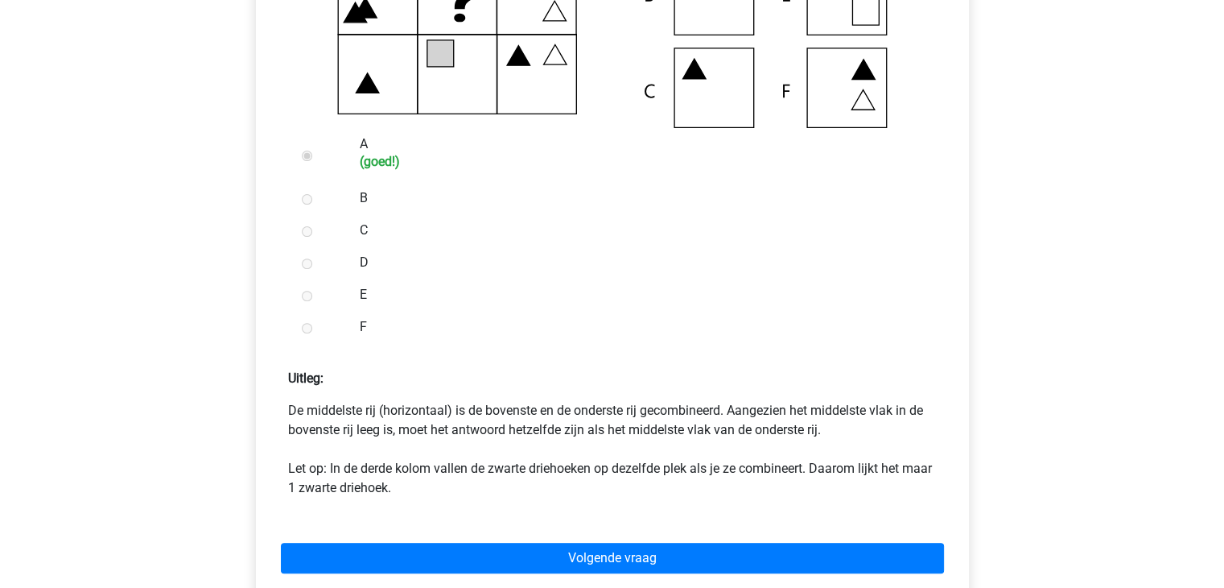
scroll to position [644, 0]
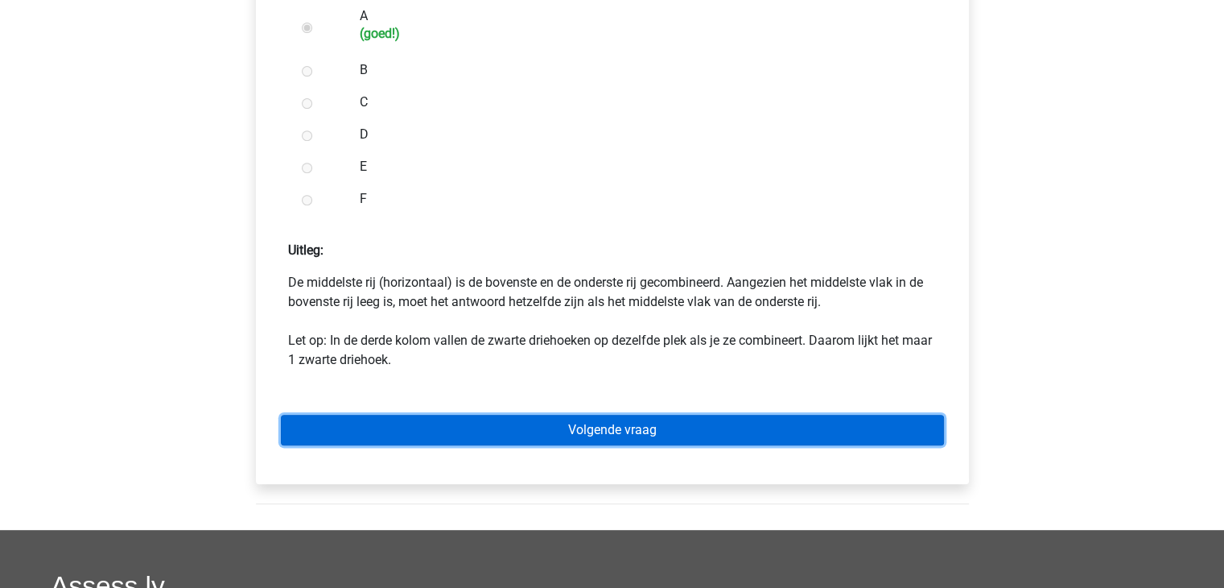
click at [653, 436] on link "Volgende vraag" at bounding box center [612, 430] width 663 height 31
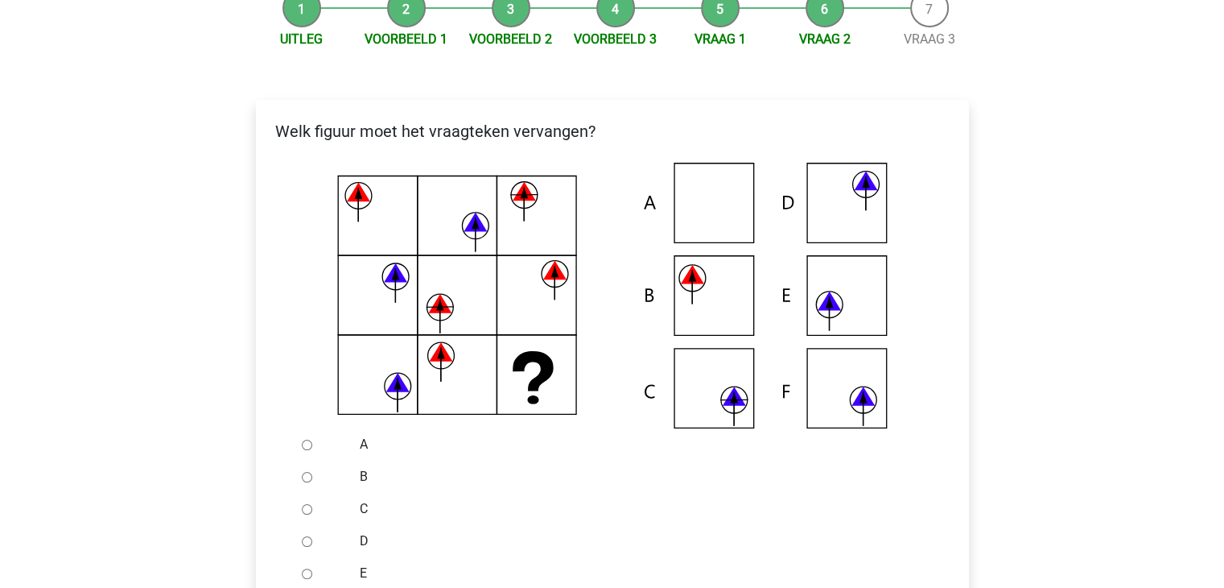
scroll to position [241, 0]
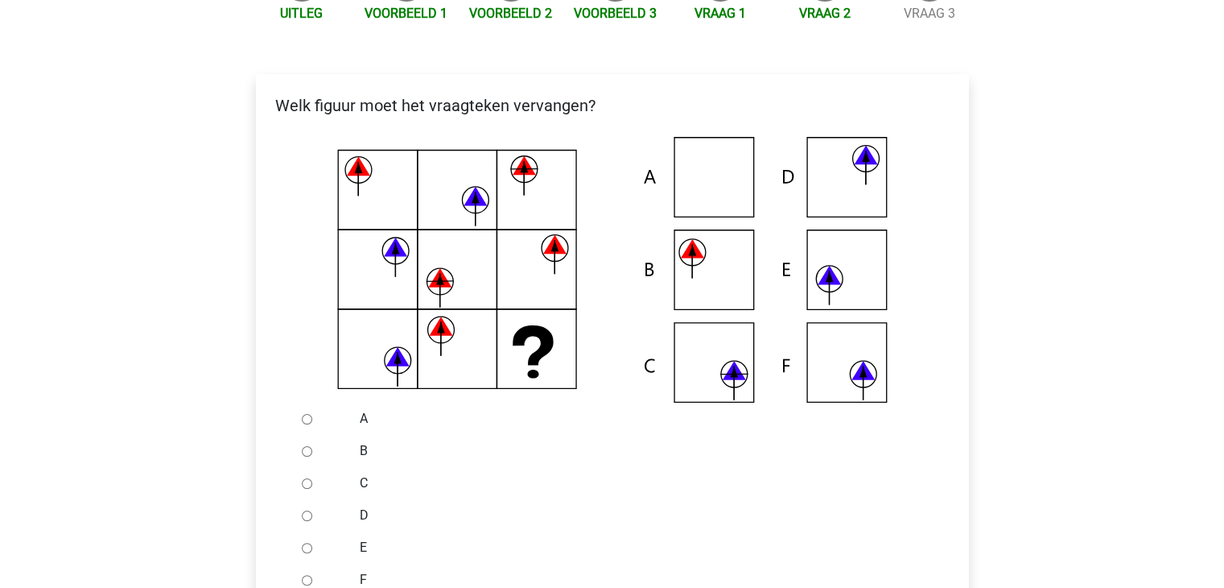
click at [840, 377] on icon at bounding box center [613, 270] width 662 height 266
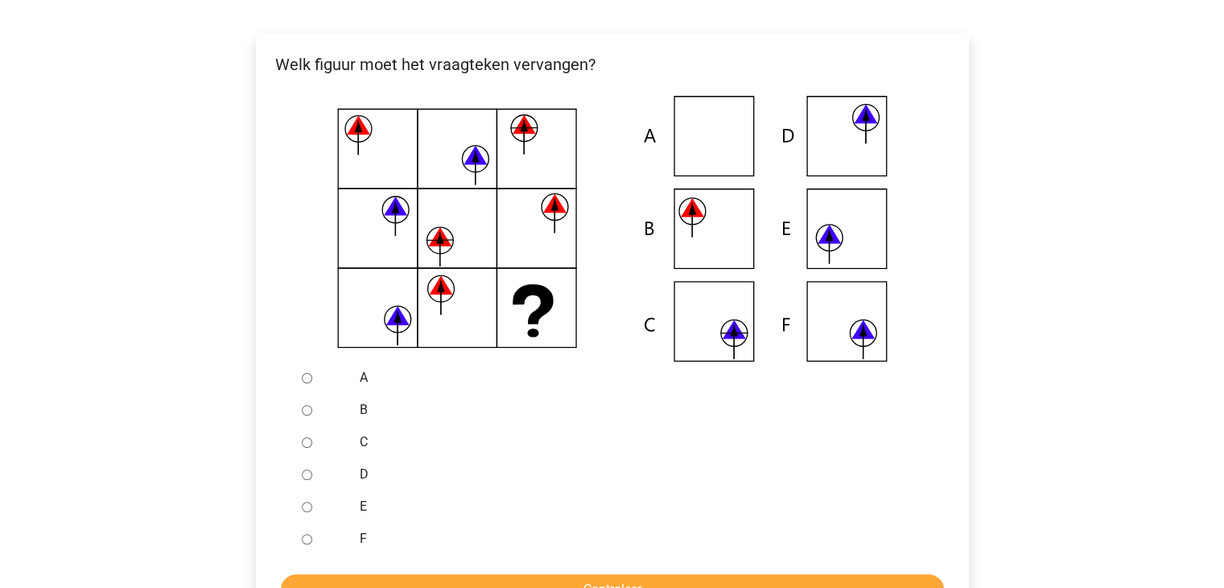
scroll to position [322, 0]
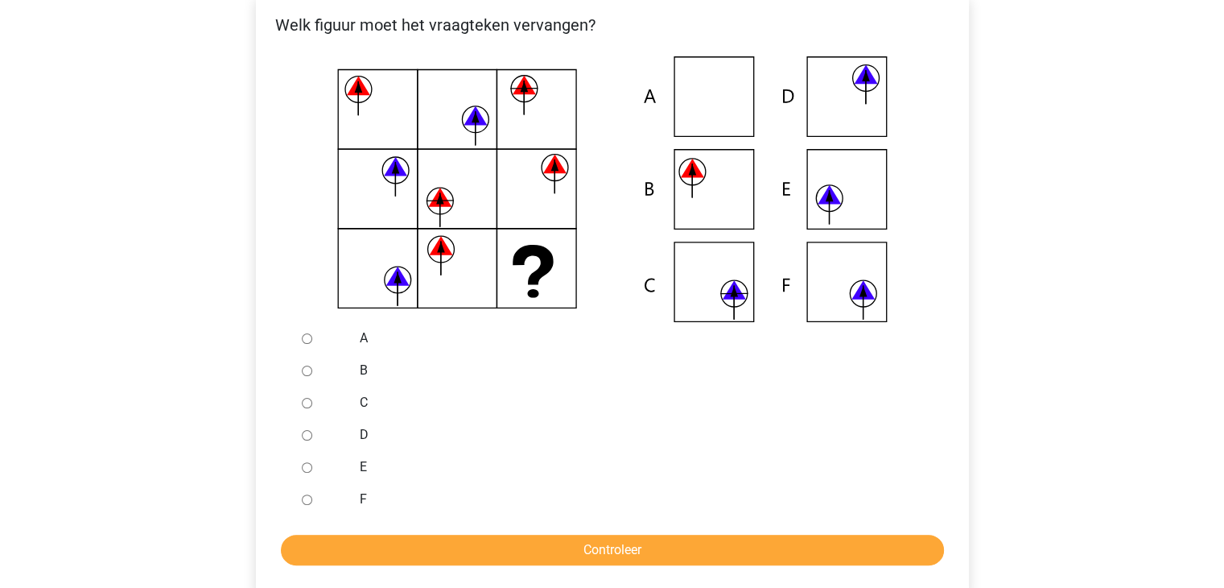
click at [306, 499] on input "F" at bounding box center [307, 499] width 10 height 10
radio input "true"
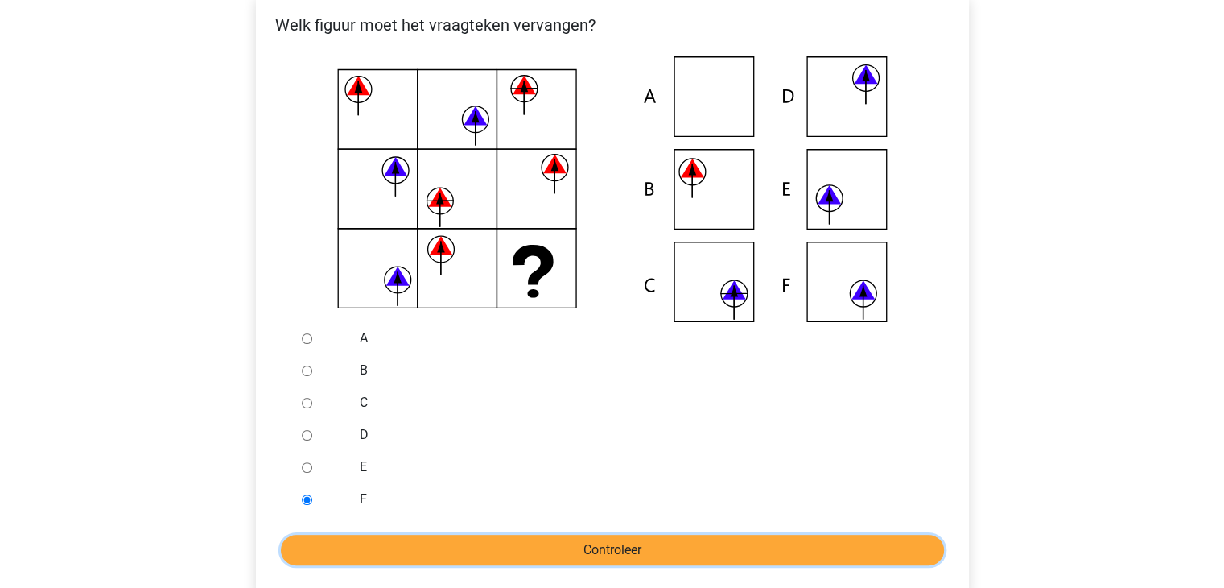
click at [402, 545] on input "Controleer" at bounding box center [612, 549] width 663 height 31
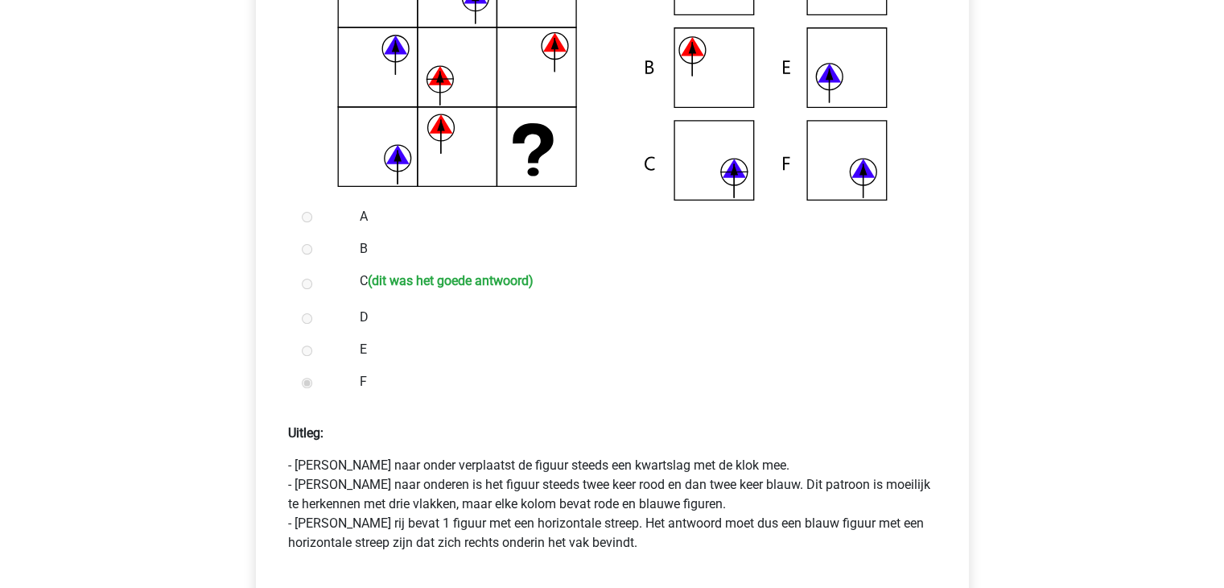
scroll to position [563, 0]
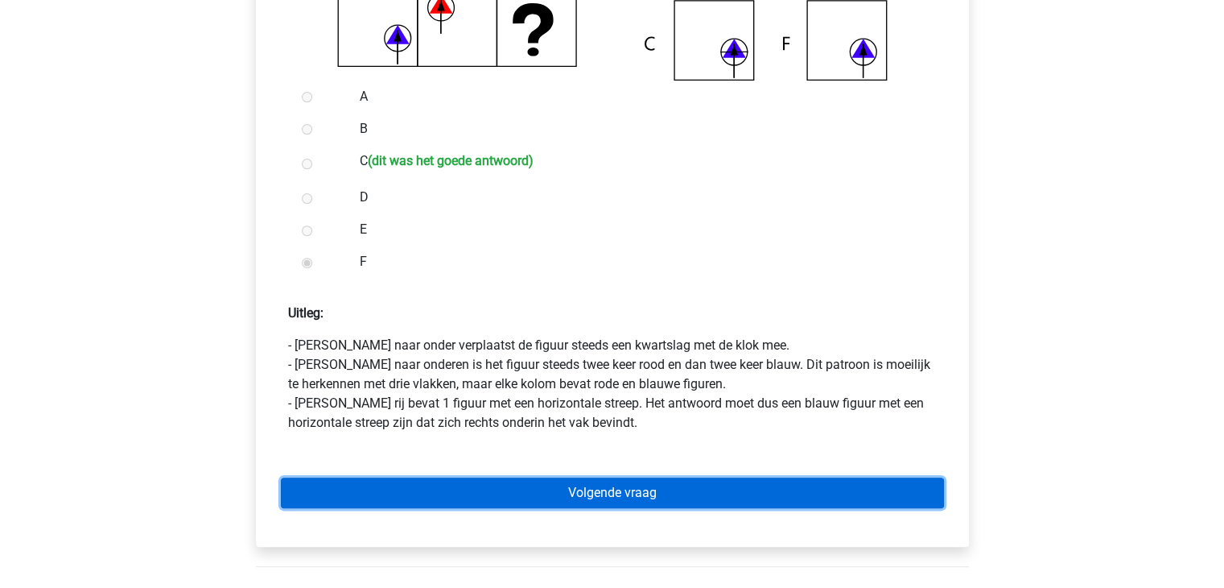
click at [660, 490] on link "Volgende vraag" at bounding box center [612, 492] width 663 height 31
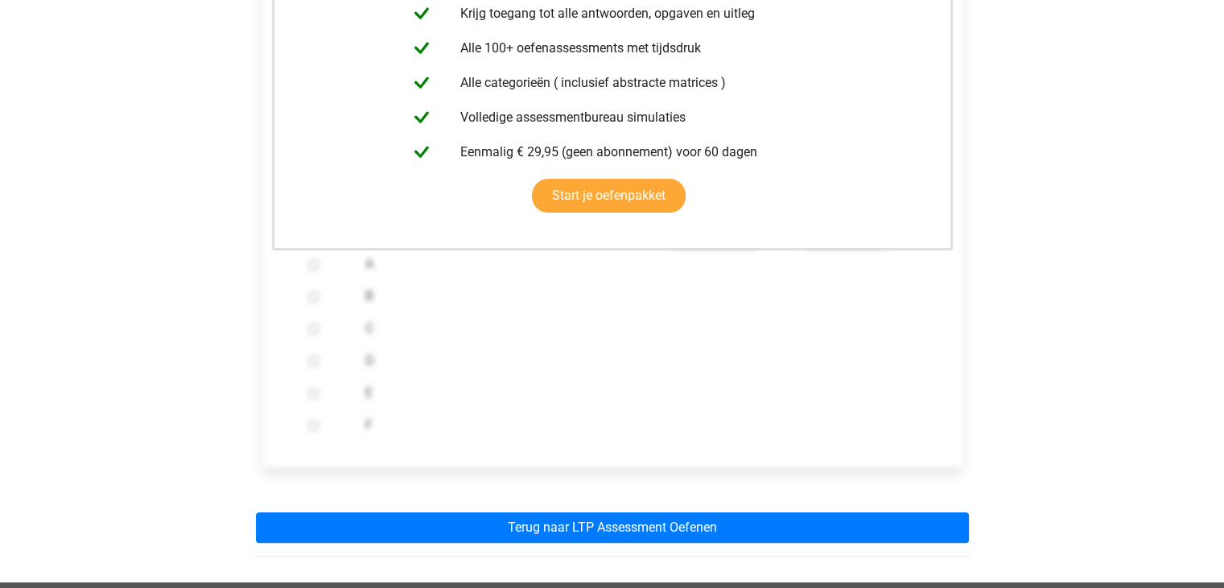
scroll to position [563, 0]
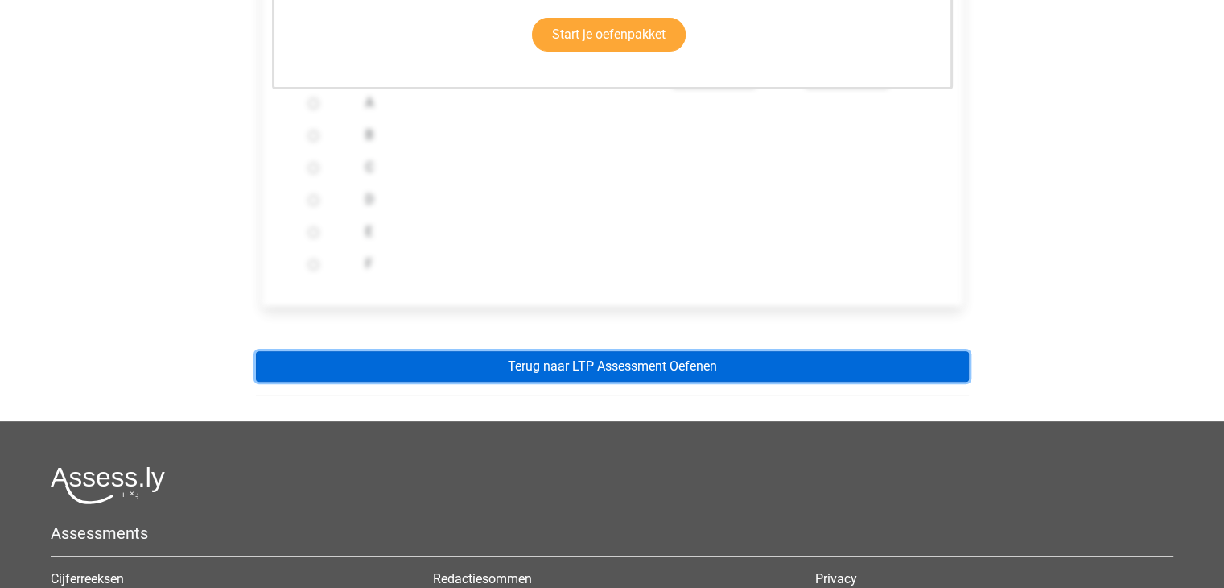
click at [621, 369] on link "Terug naar LTP Assessment Oefenen" at bounding box center [612, 366] width 713 height 31
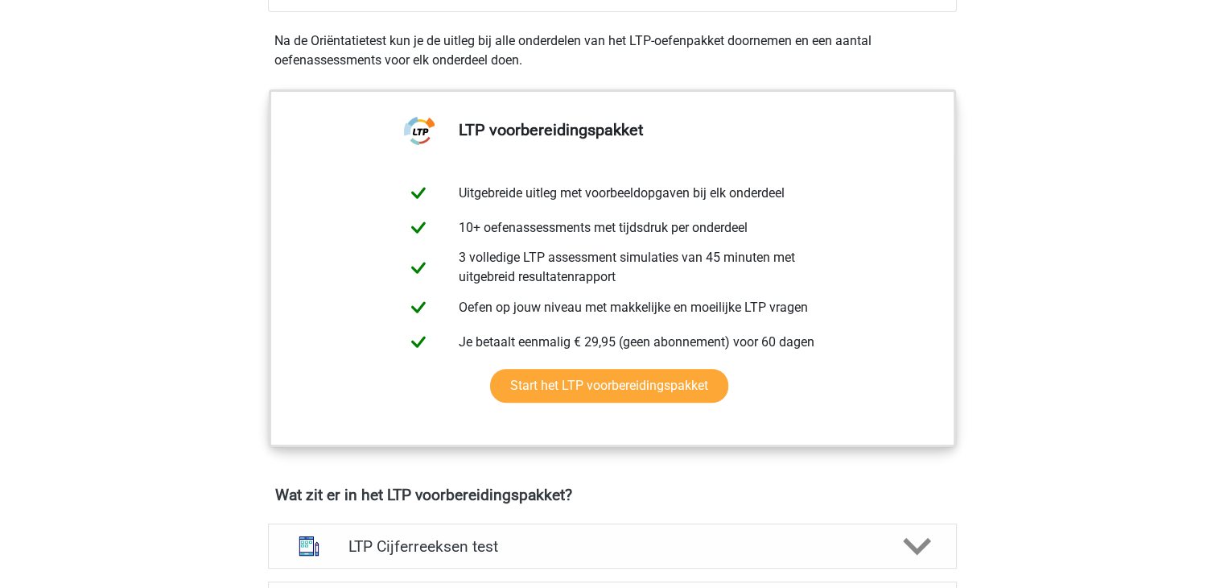
scroll to position [805, 0]
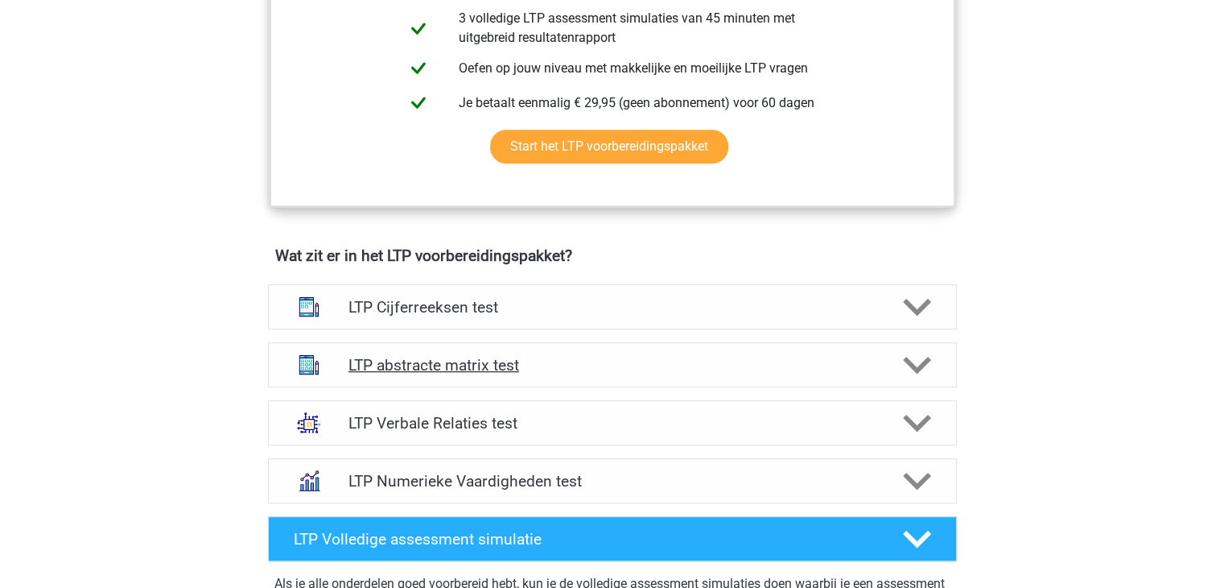
click at [419, 361] on h4 "LTP abstracte matrix test" at bounding box center [612, 365] width 527 height 19
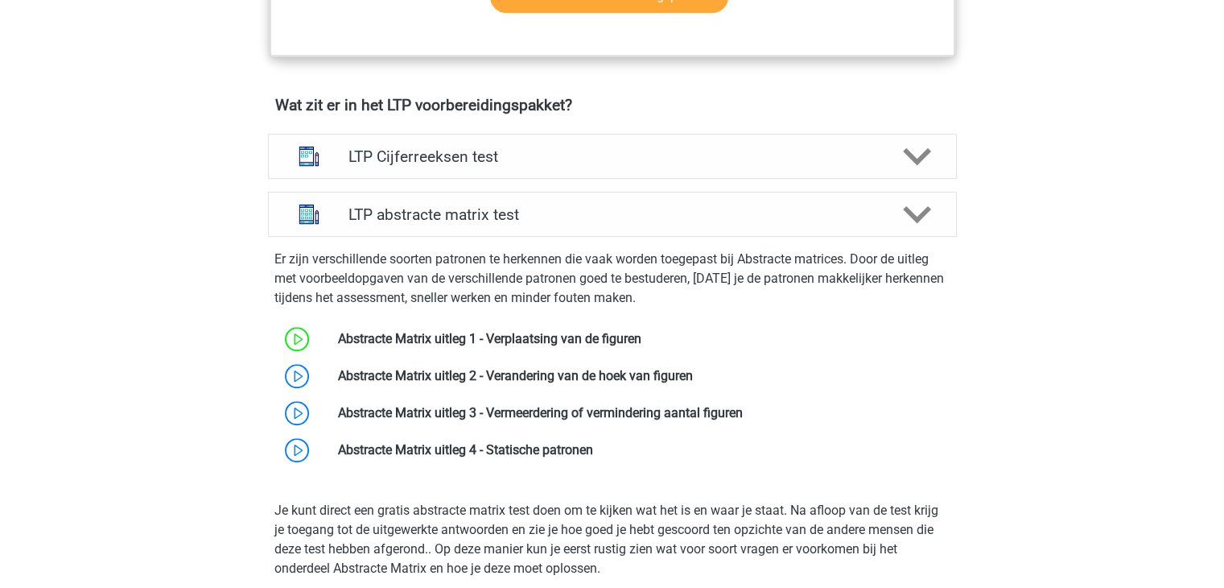
scroll to position [966, 0]
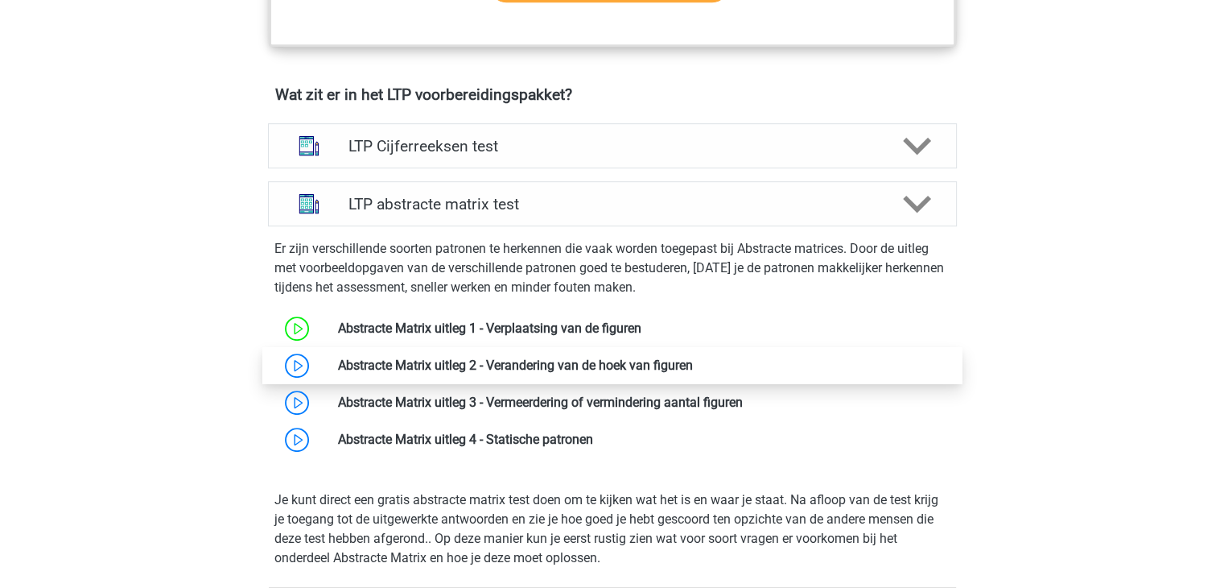
click at [693, 365] on link at bounding box center [693, 364] width 0 height 15
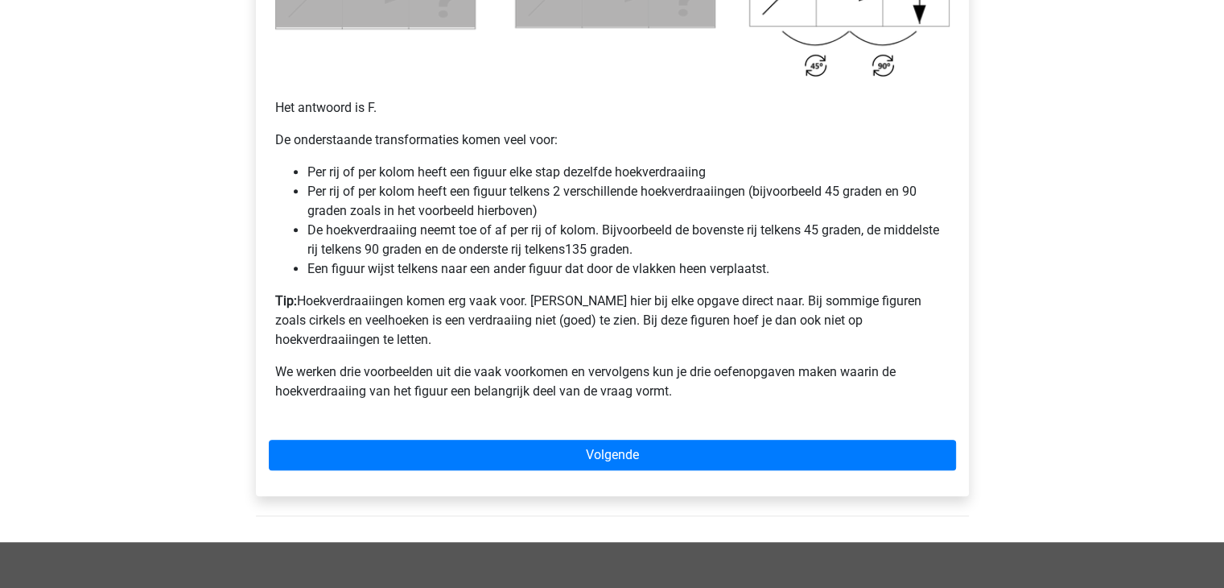
scroll to position [1046, 0]
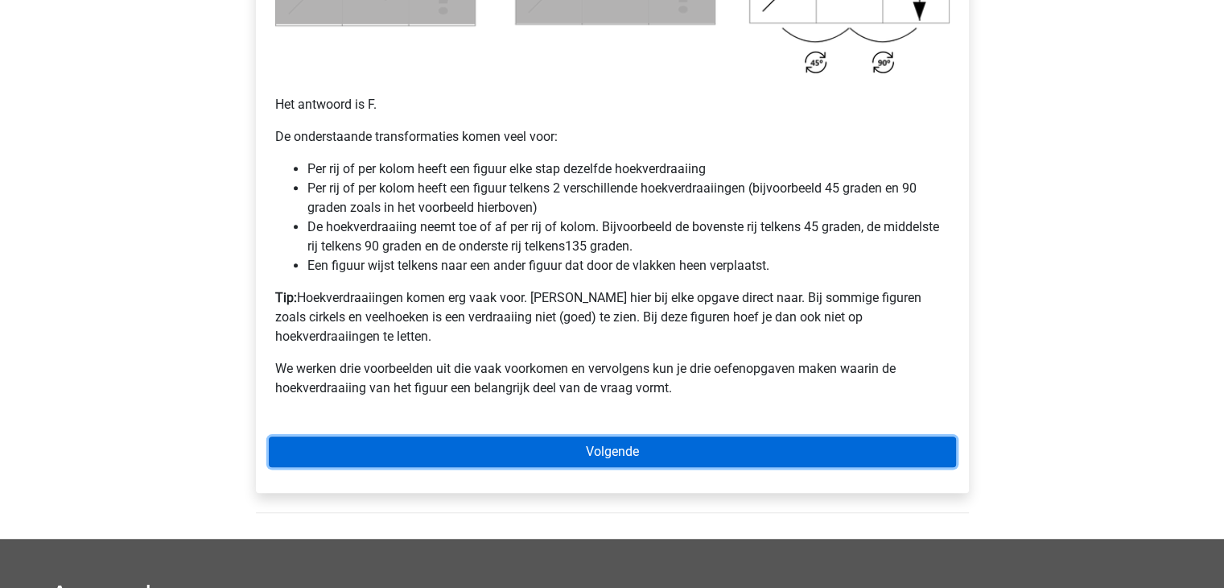
click at [584, 436] on link "Volgende" at bounding box center [612, 451] width 687 height 31
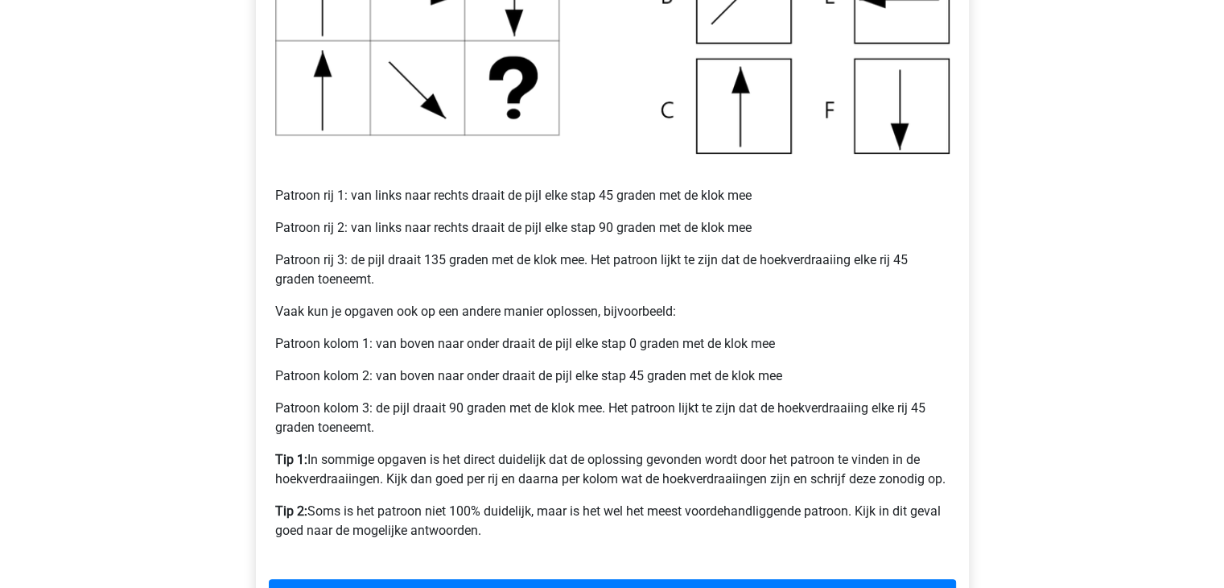
scroll to position [644, 0]
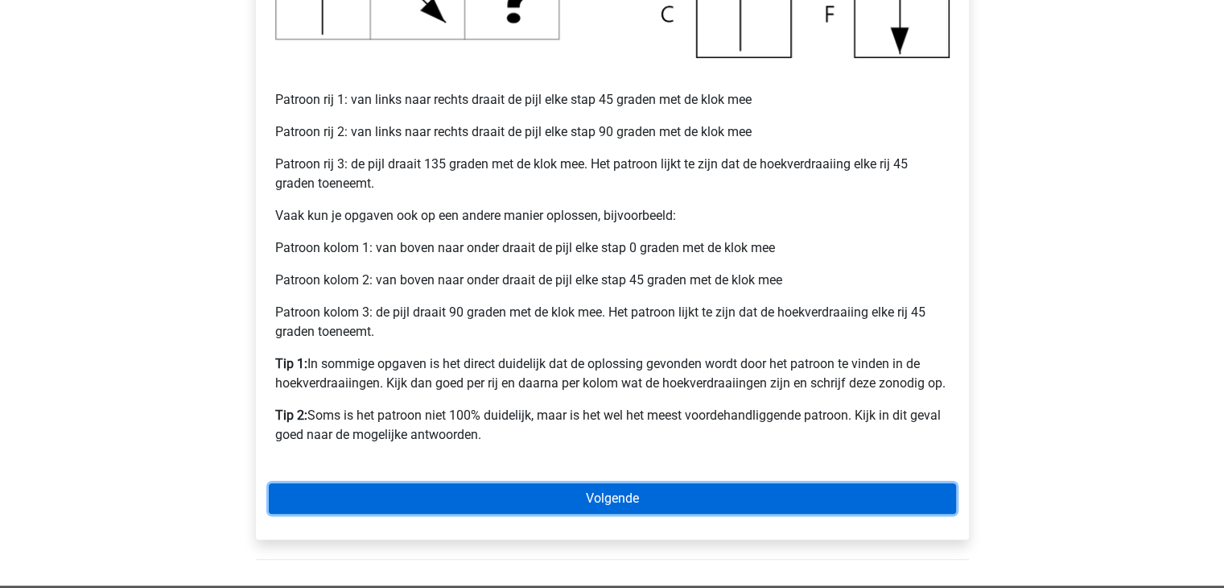
click at [555, 493] on link "Volgende" at bounding box center [612, 498] width 687 height 31
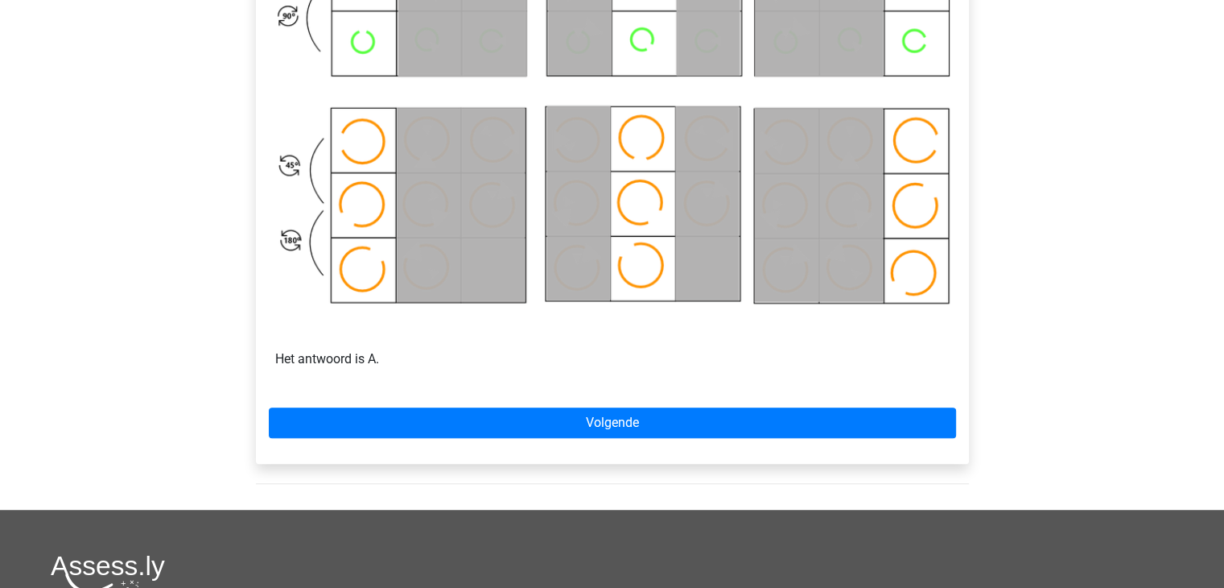
scroll to position [966, 0]
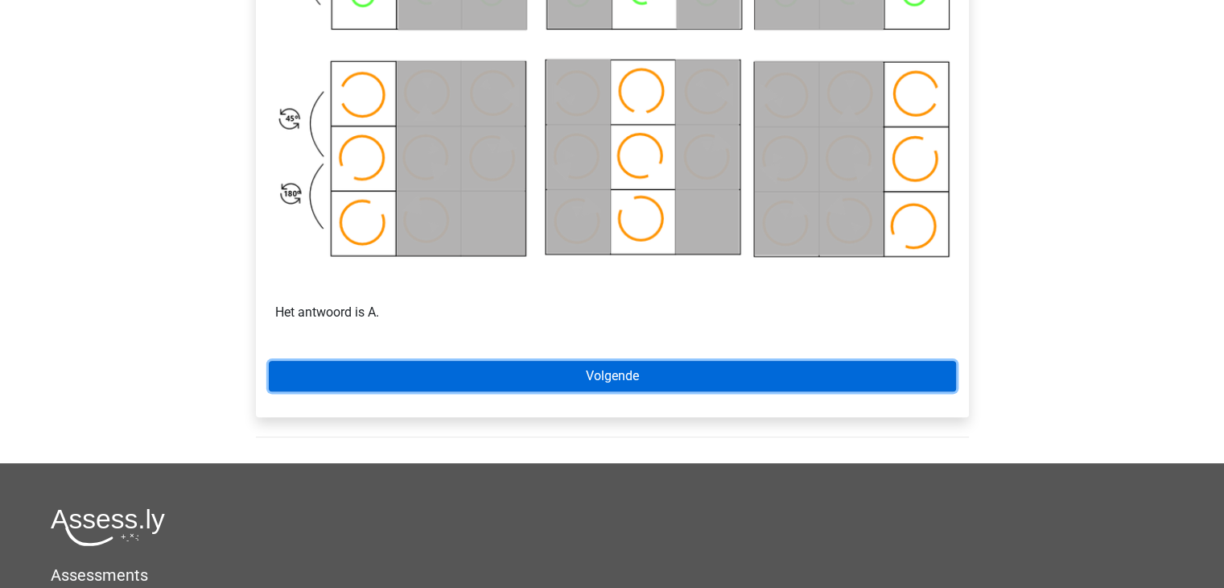
click at [617, 367] on link "Volgende" at bounding box center [612, 376] width 687 height 31
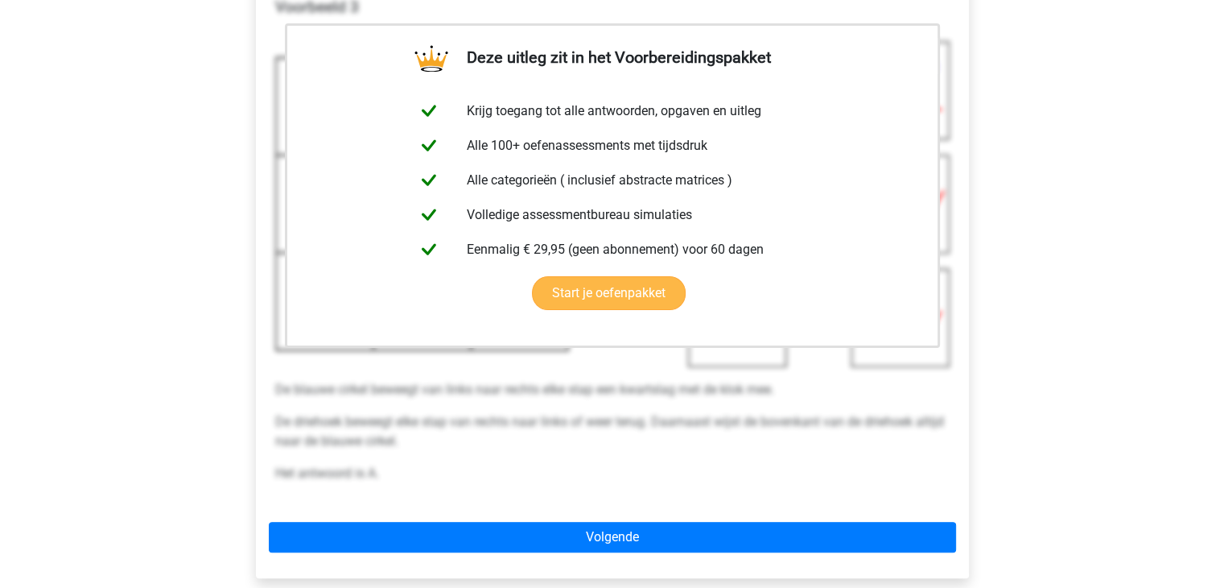
scroll to position [483, 0]
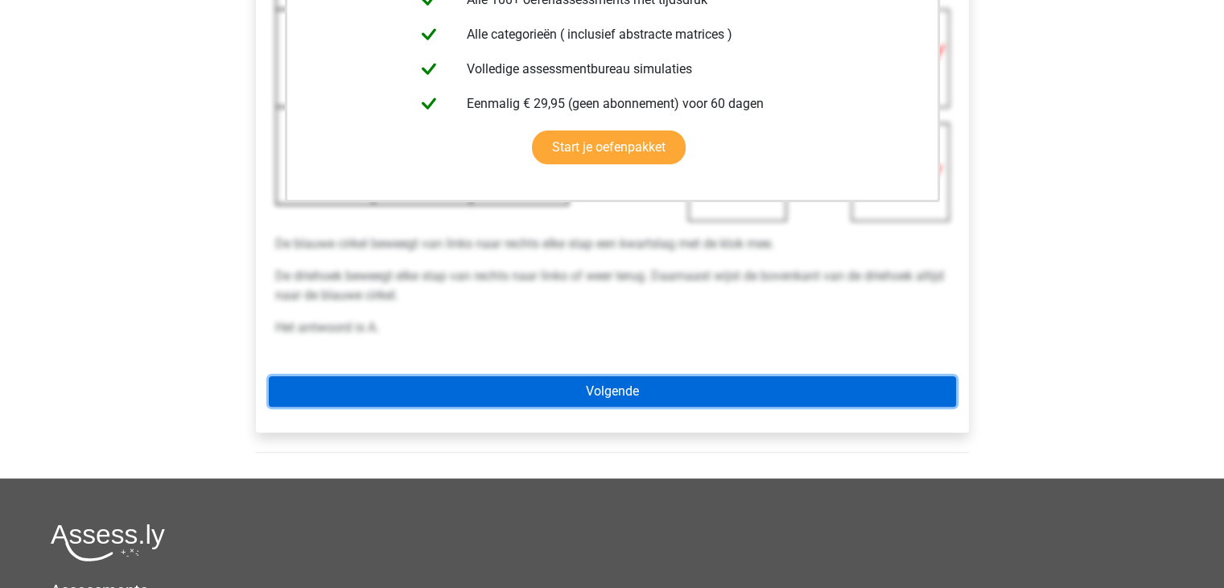
click at [598, 390] on link "Volgende" at bounding box center [612, 391] width 687 height 31
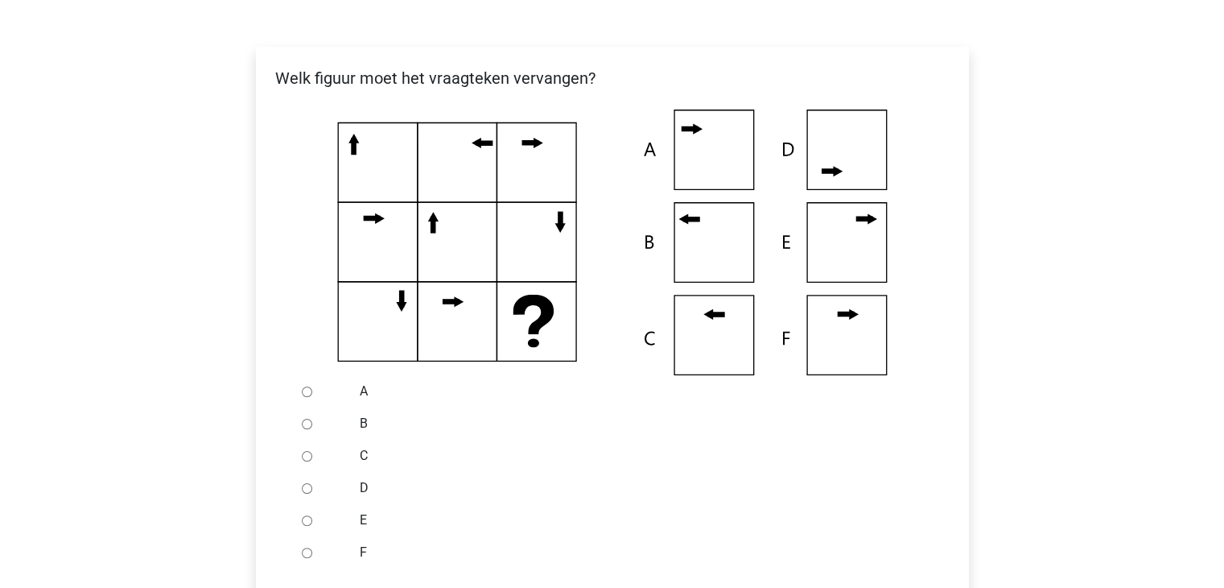
scroll to position [241, 0]
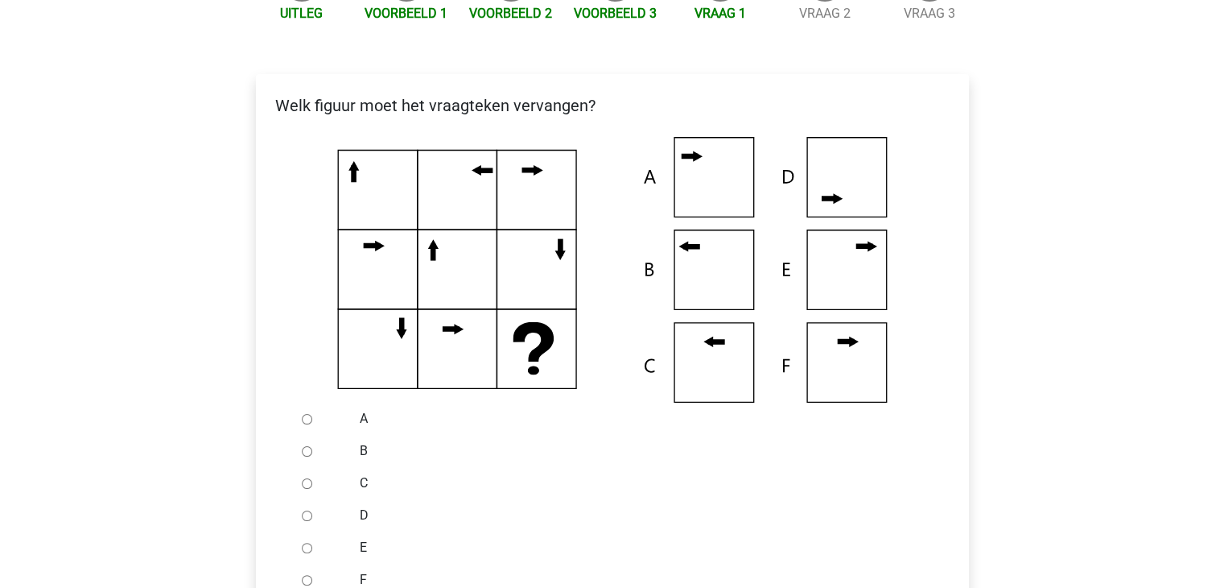
click at [304, 450] on input "B" at bounding box center [307, 451] width 10 height 10
radio input "true"
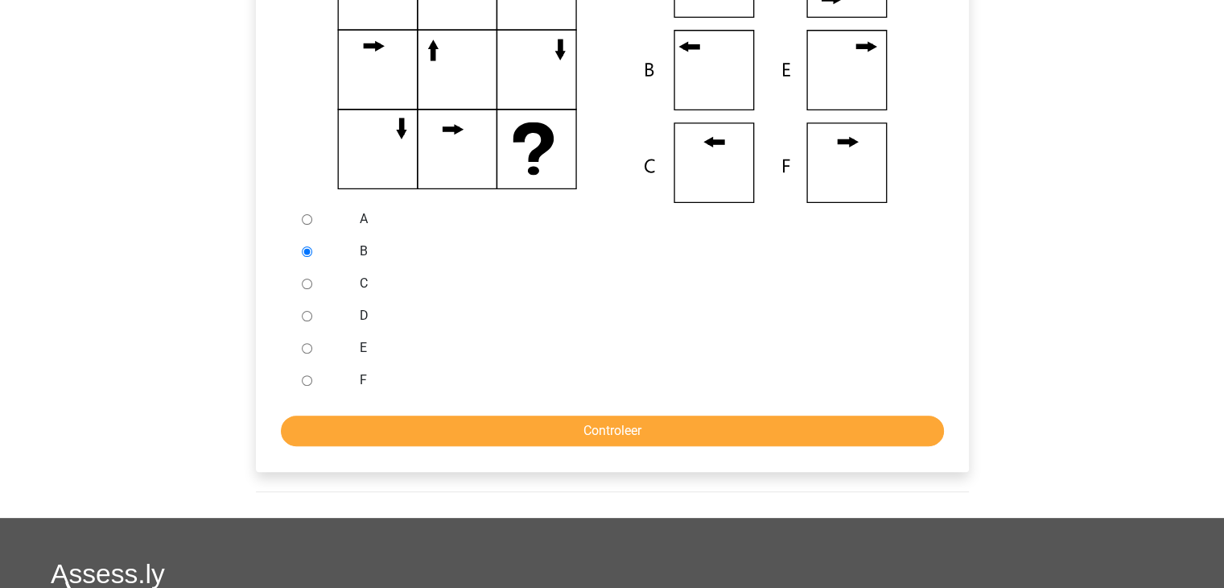
scroll to position [483, 0]
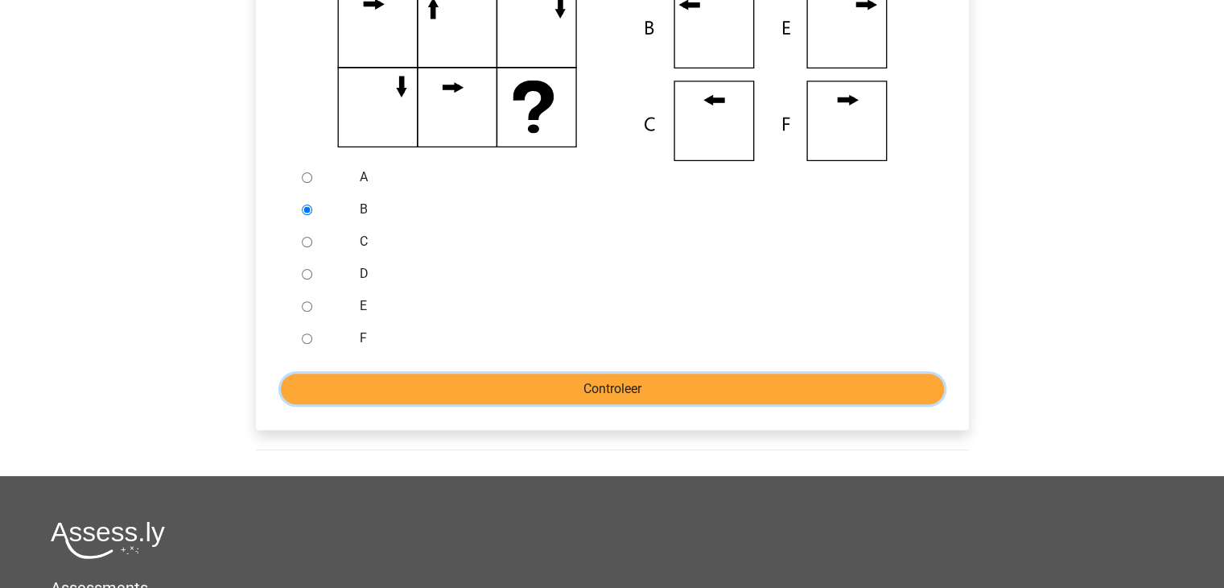
click at [454, 394] on input "Controleer" at bounding box center [612, 388] width 663 height 31
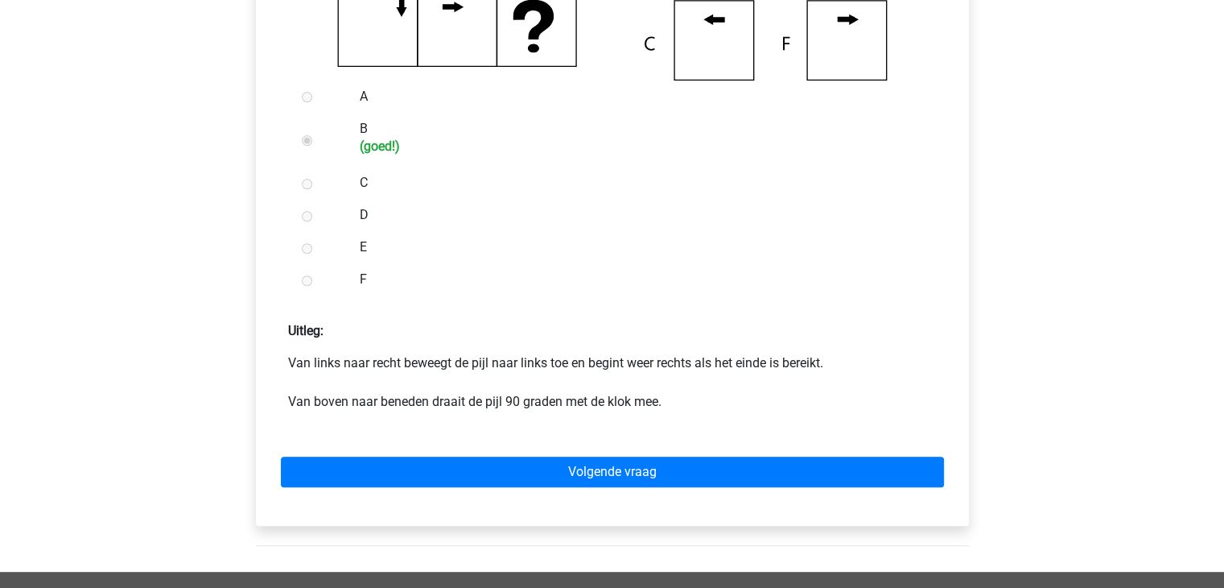
scroll to position [724, 0]
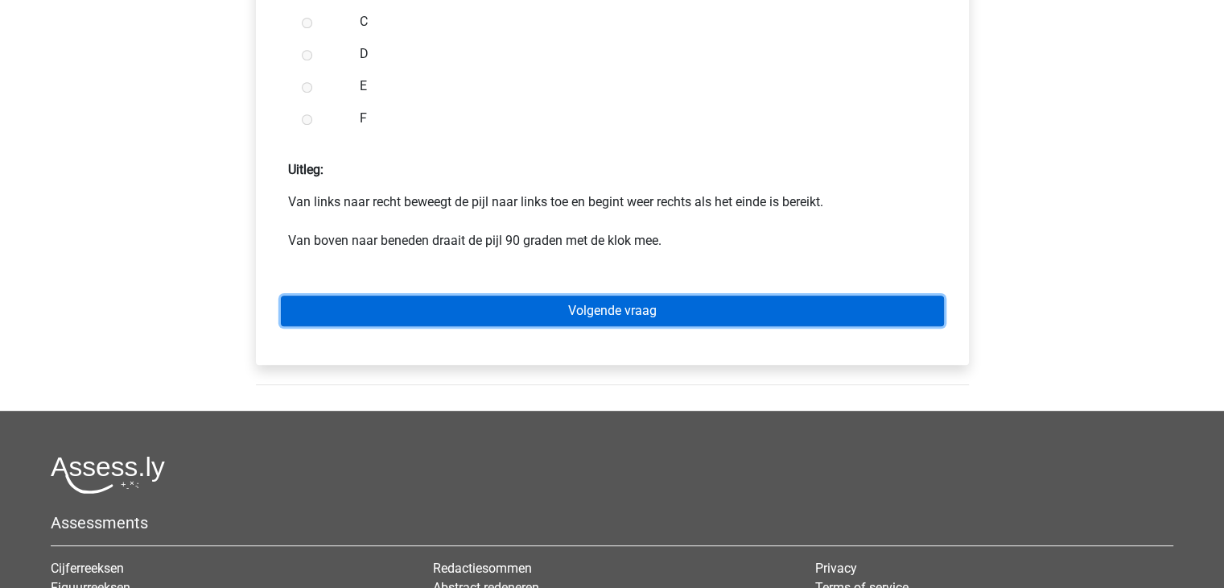
click at [592, 307] on link "Volgende vraag" at bounding box center [612, 310] width 663 height 31
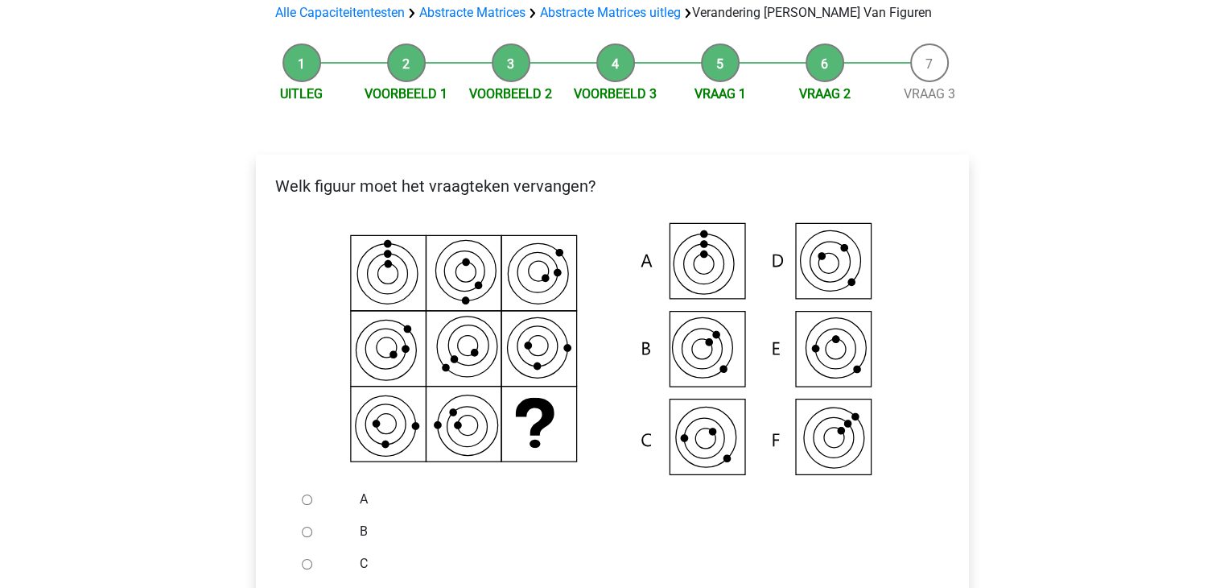
scroll to position [241, 0]
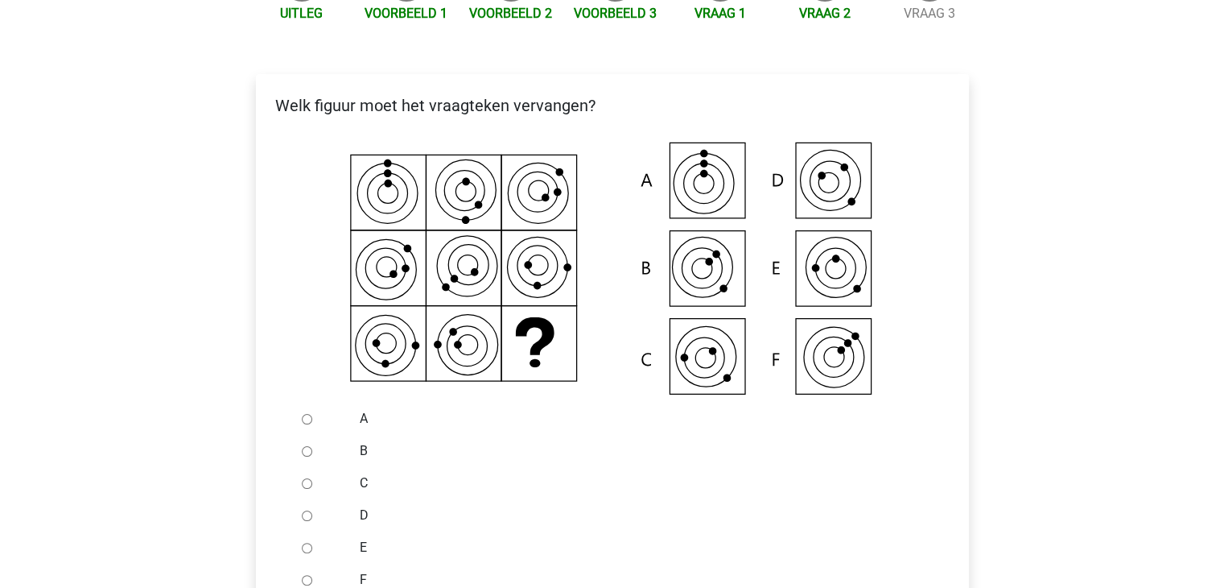
click at [307, 484] on input "C" at bounding box center [307, 483] width 10 height 10
radio input "true"
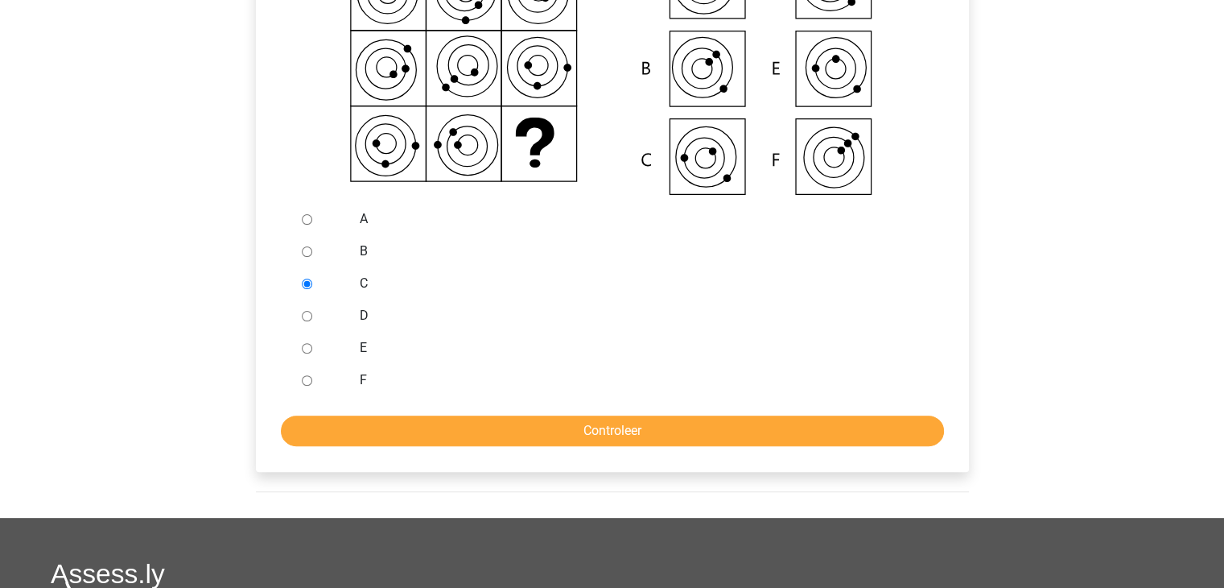
scroll to position [483, 0]
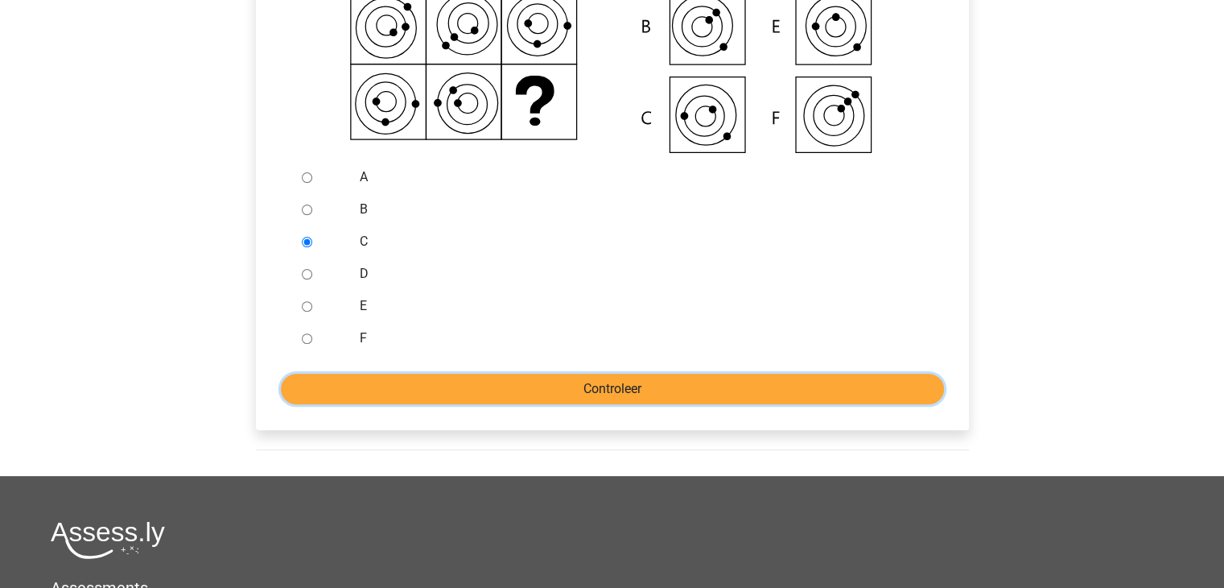
click at [510, 385] on input "Controleer" at bounding box center [612, 388] width 663 height 31
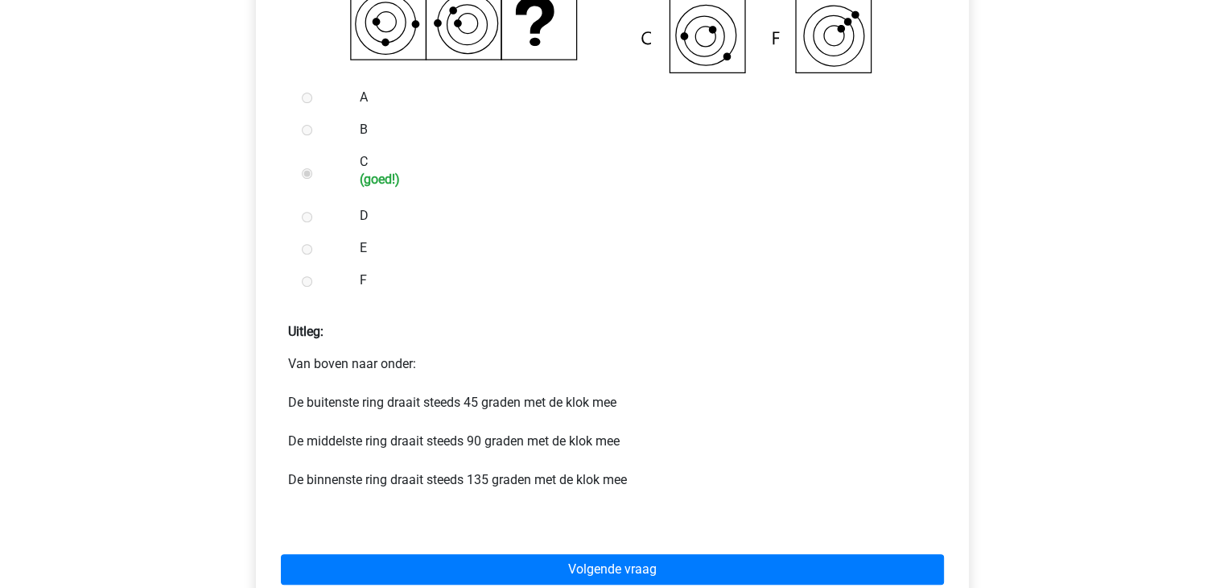
scroll to position [563, 0]
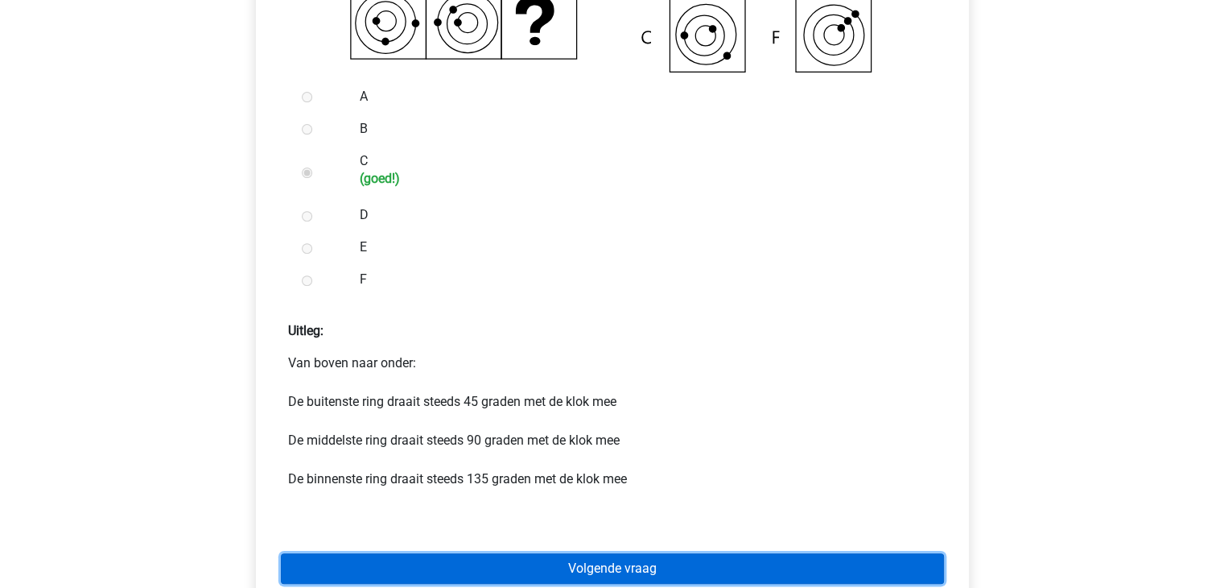
click at [602, 562] on link "Volgende vraag" at bounding box center [612, 568] width 663 height 31
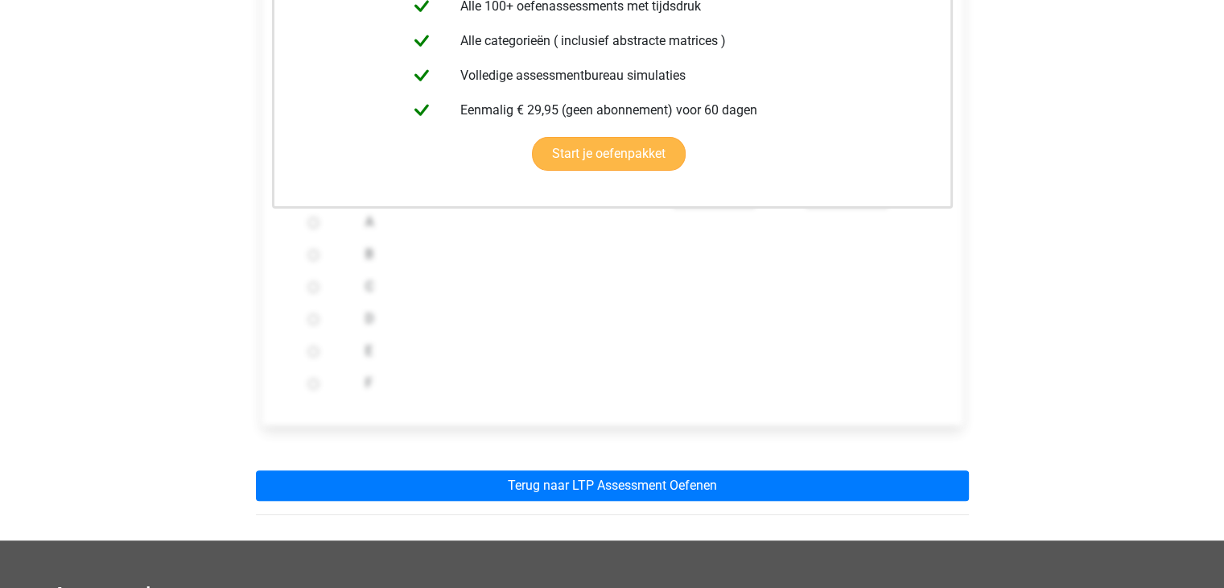
scroll to position [483, 0]
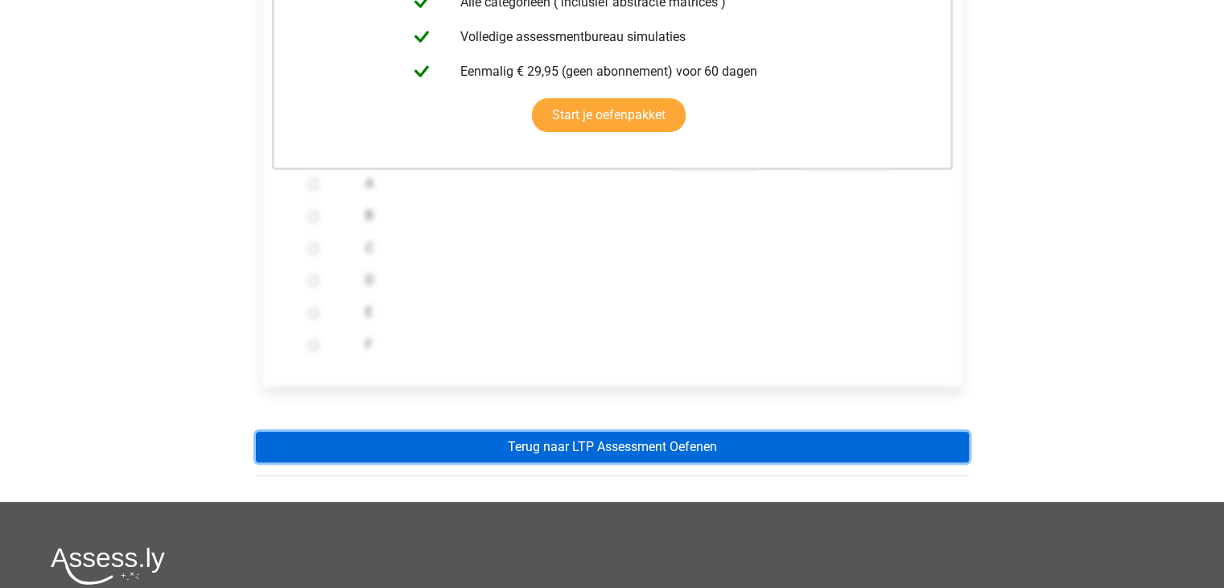
click at [628, 444] on link "Terug naar LTP Assessment Oefenen" at bounding box center [612, 446] width 713 height 31
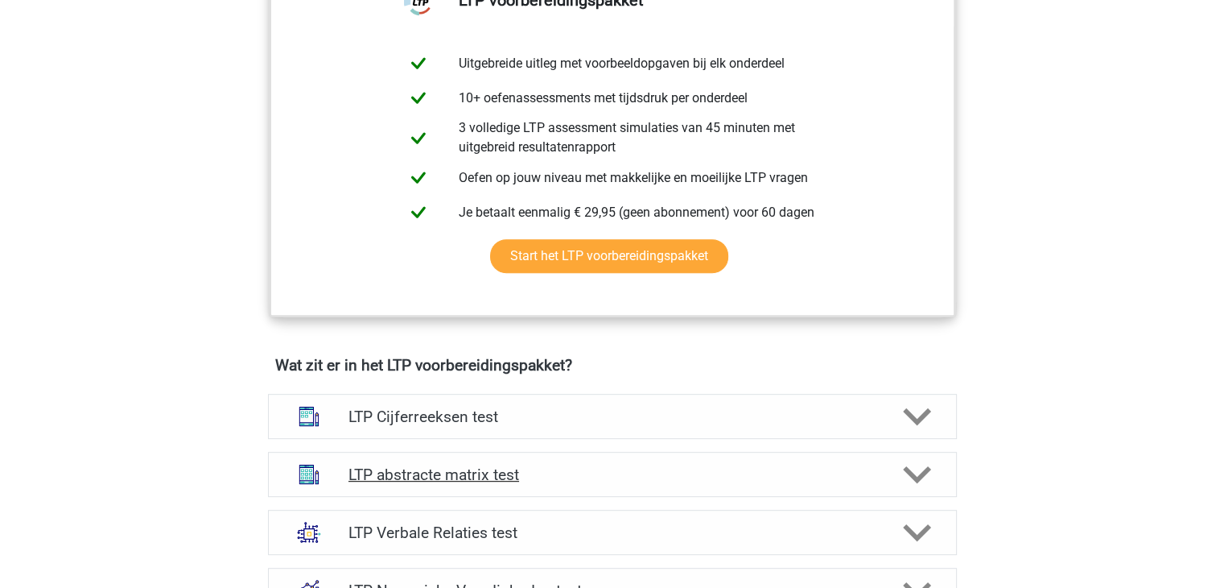
scroll to position [724, 0]
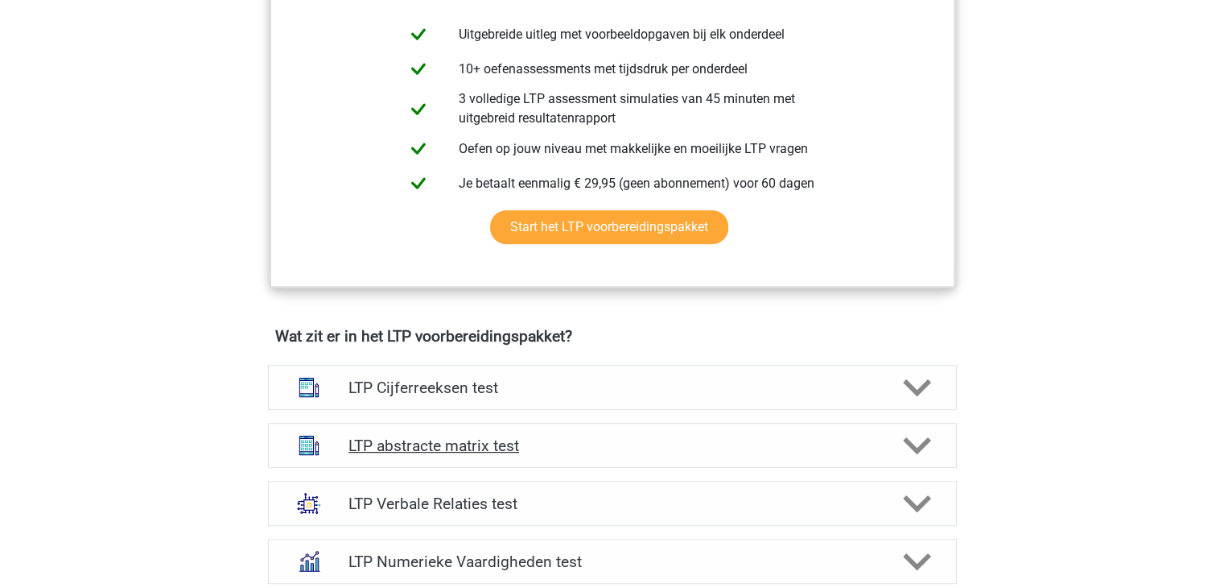
click at [423, 444] on h4 "LTP abstracte matrix test" at bounding box center [612, 445] width 527 height 19
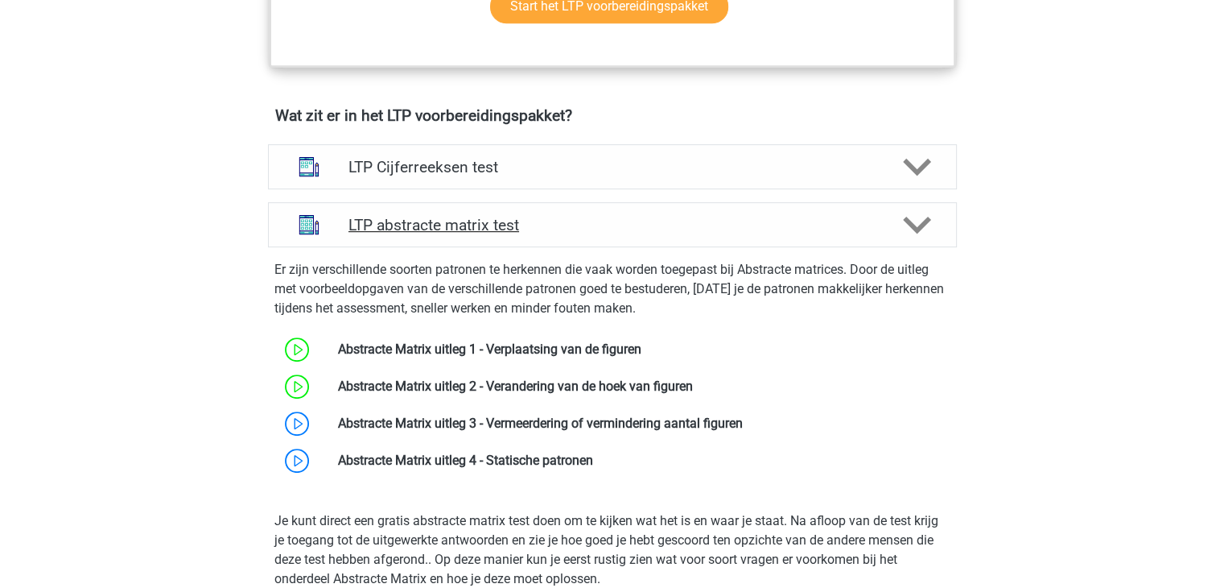
scroll to position [966, 0]
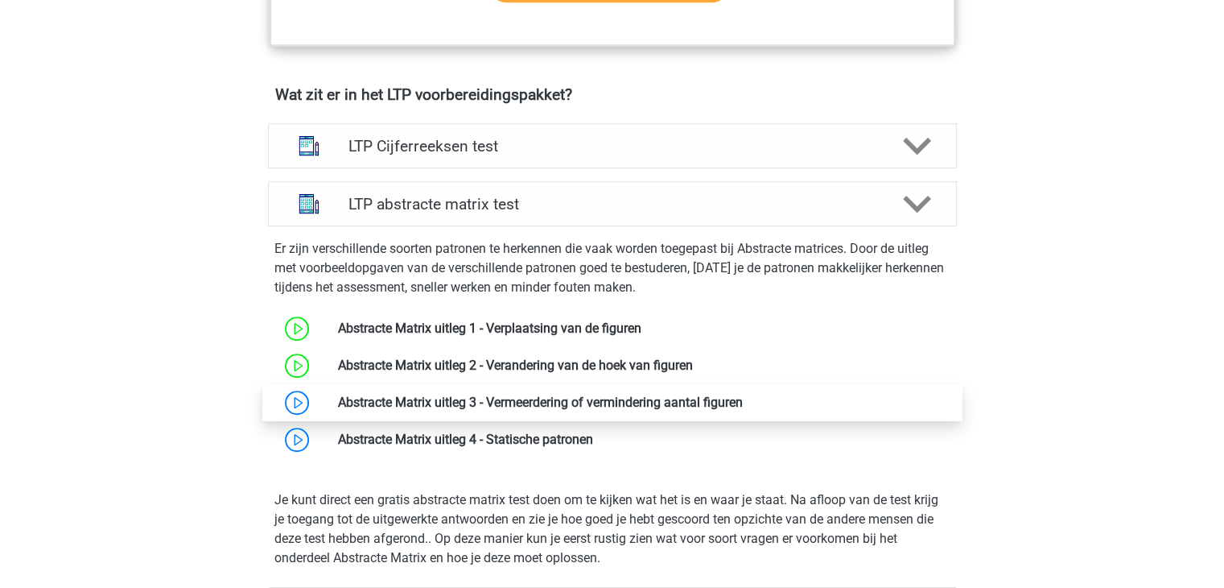
click at [743, 400] on link at bounding box center [743, 401] width 0 height 15
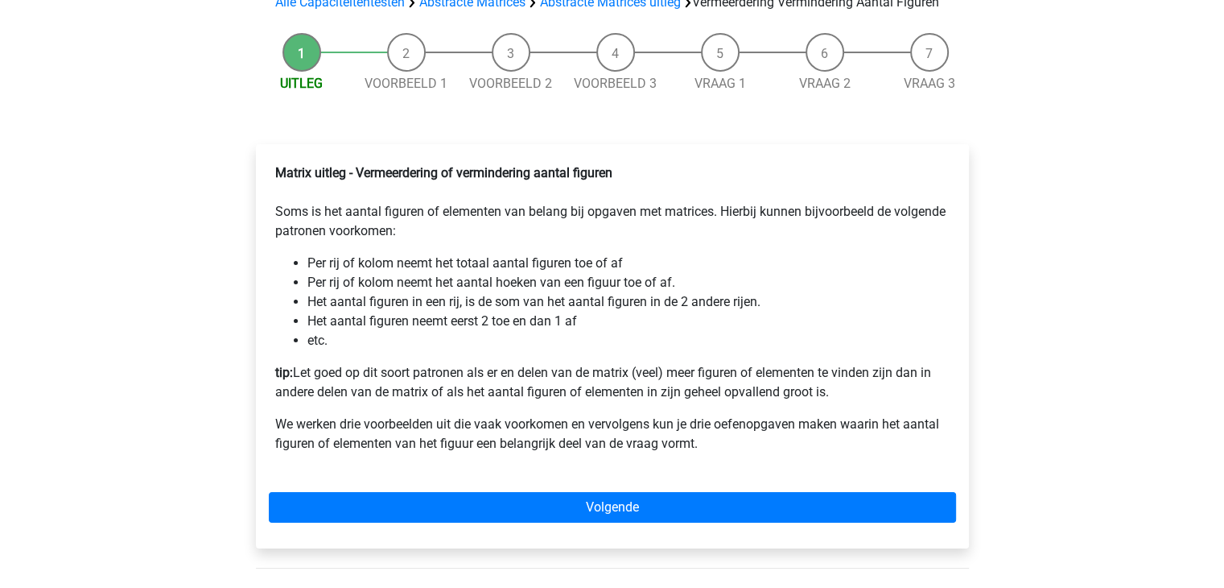
scroll to position [241, 0]
